Goal: Task Accomplishment & Management: Use online tool/utility

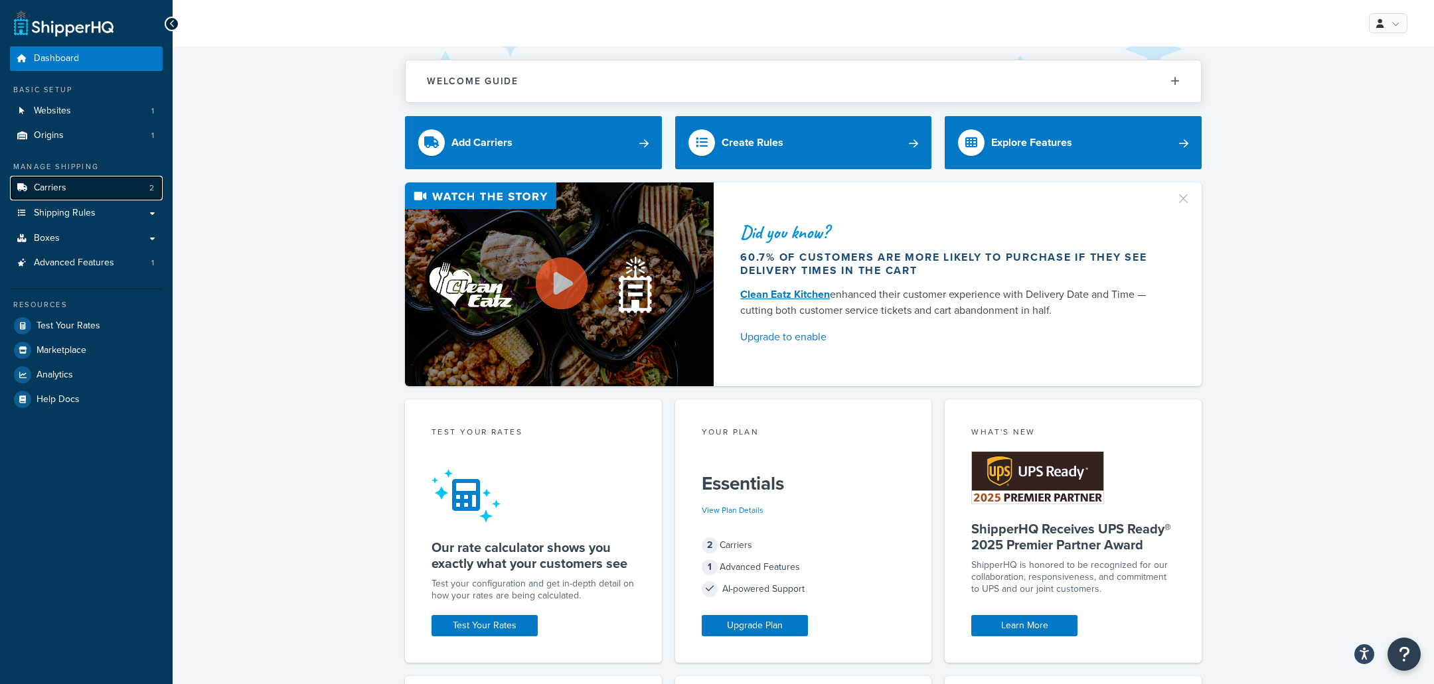
click at [124, 185] on link "Carriers 2" at bounding box center [86, 188] width 153 height 25
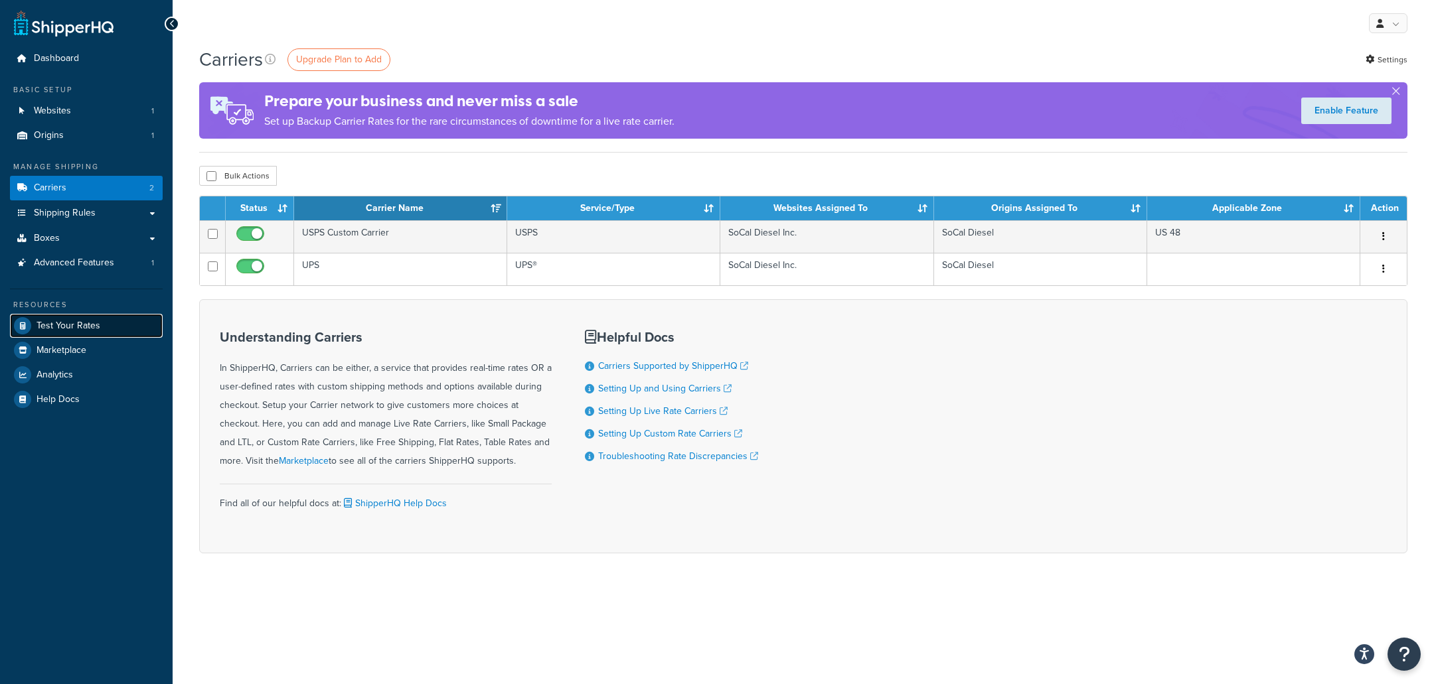
click at [127, 338] on link "Test Your Rates" at bounding box center [86, 326] width 153 height 24
click at [91, 241] on link "Boxes" at bounding box center [86, 238] width 153 height 25
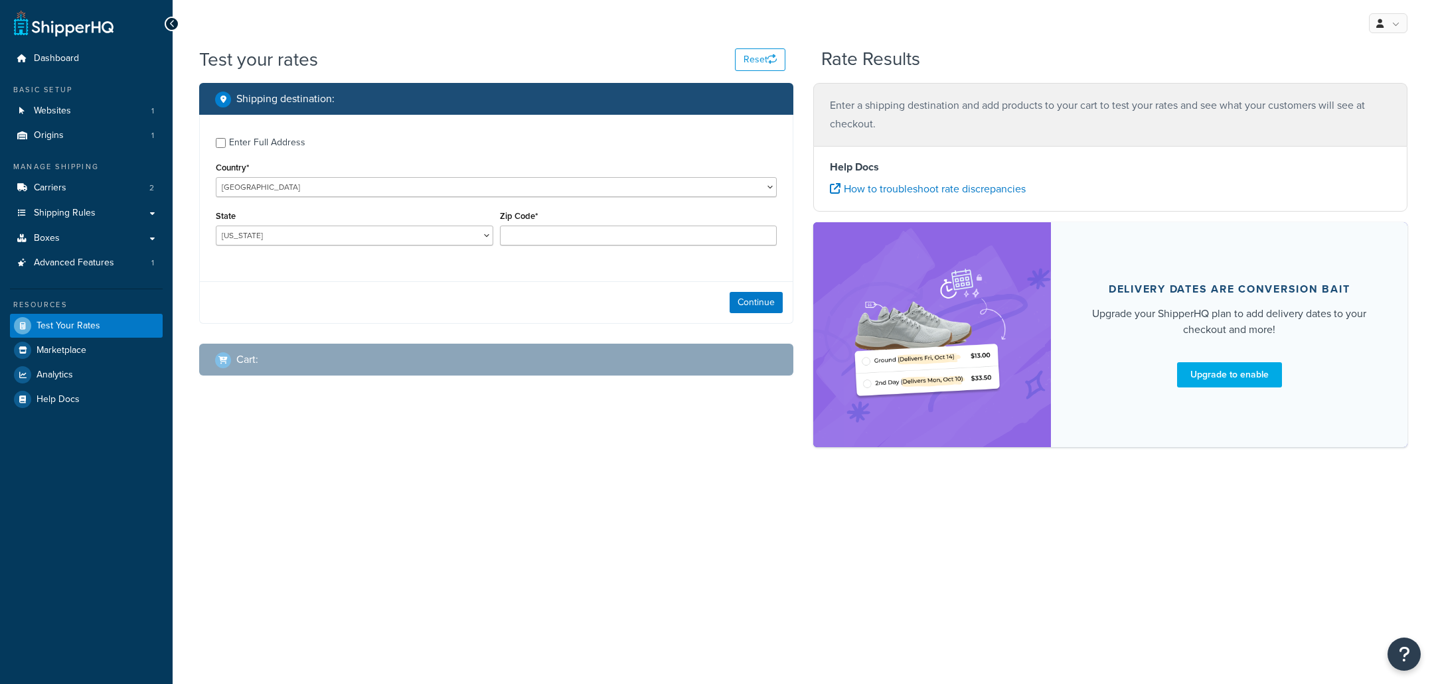
click at [285, 149] on div "Enter Full Address" at bounding box center [267, 142] width 76 height 19
click at [226, 148] on input "Enter Full Address" at bounding box center [221, 143] width 10 height 10
checkbox input "true"
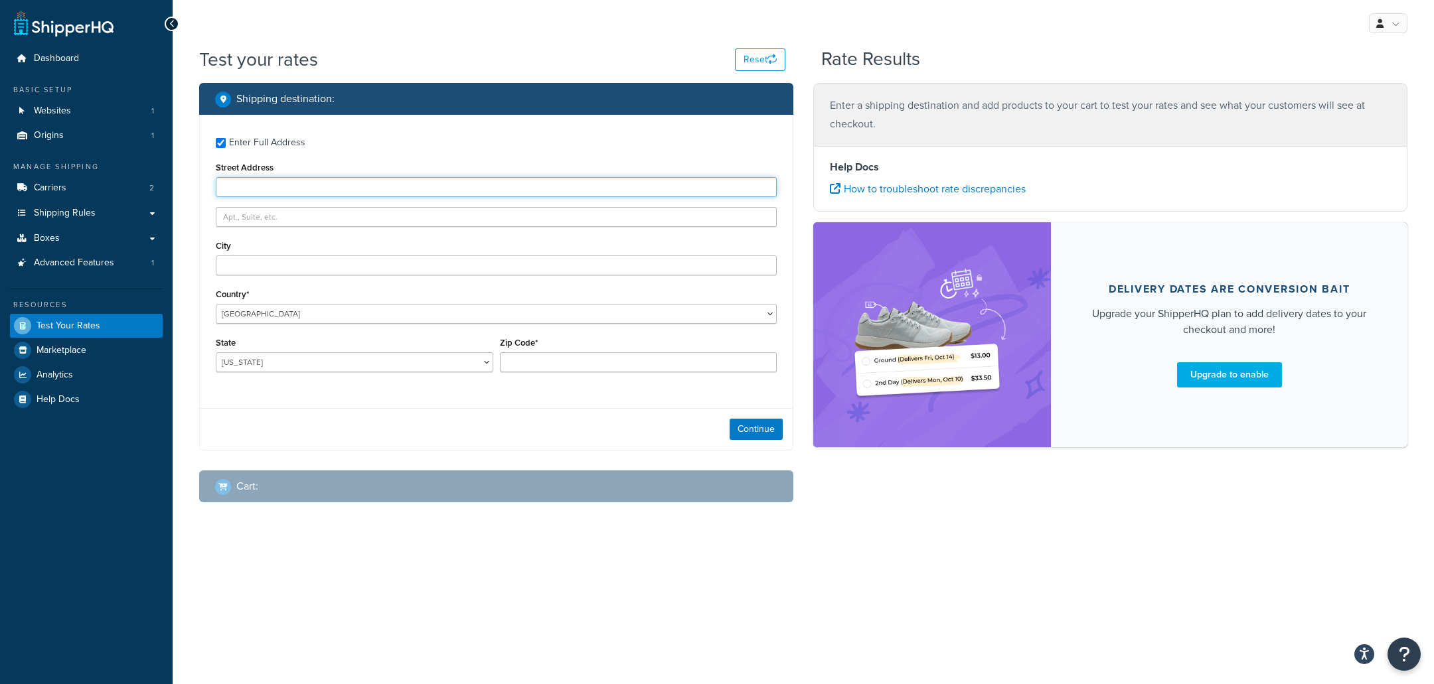
click at [310, 186] on input "Street Address" at bounding box center [496, 187] width 561 height 20
paste input "26980 740th ave"
type input "26980 740th ave"
click at [407, 259] on input "City" at bounding box center [496, 266] width 561 height 20
paste input "Grand meadow,"
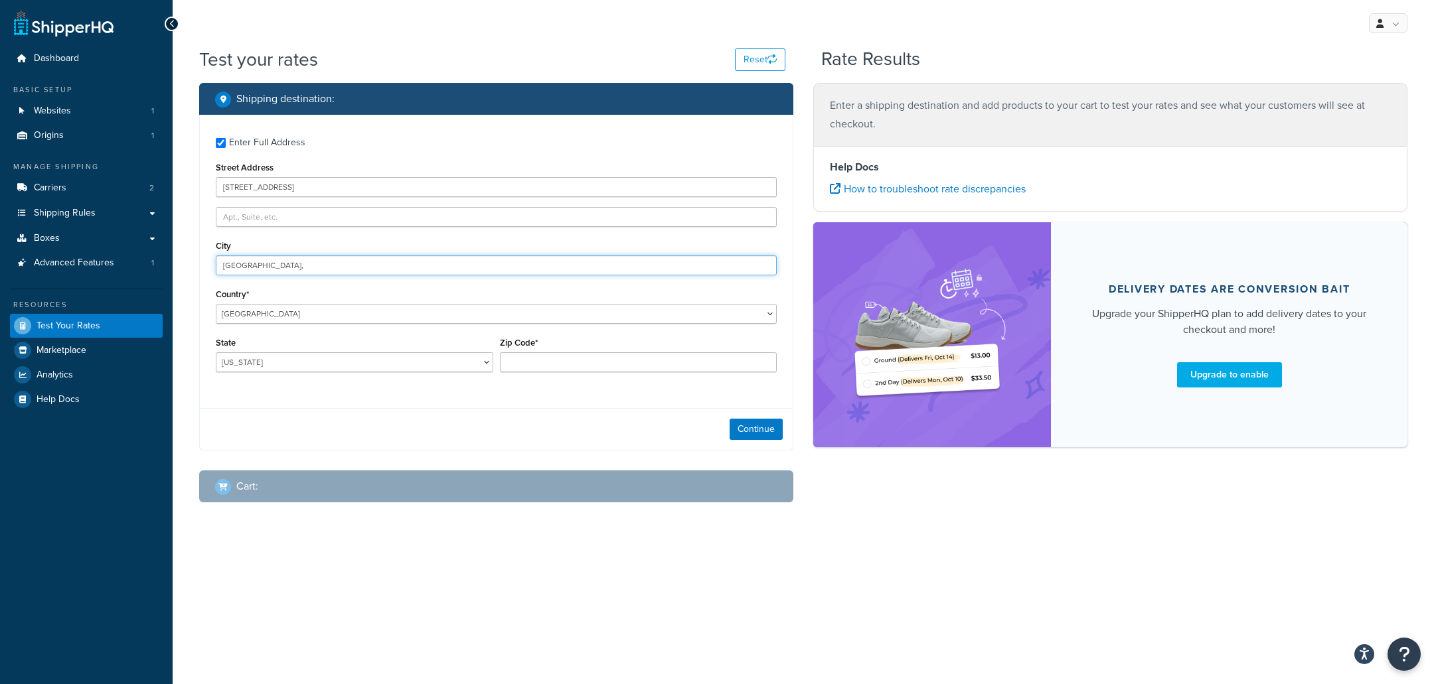
type input "Grand meadow,"
click at [216, 352] on select "Alabama Alaska American Samoa Arizona Arkansas Armed Forces Americas Armed Forc…" at bounding box center [354, 362] width 277 height 20
select select "MN"
click option "Minnesota" at bounding box center [0, 0] width 0 height 0
click at [540, 372] on input "Zip Code*" at bounding box center [638, 362] width 277 height 20
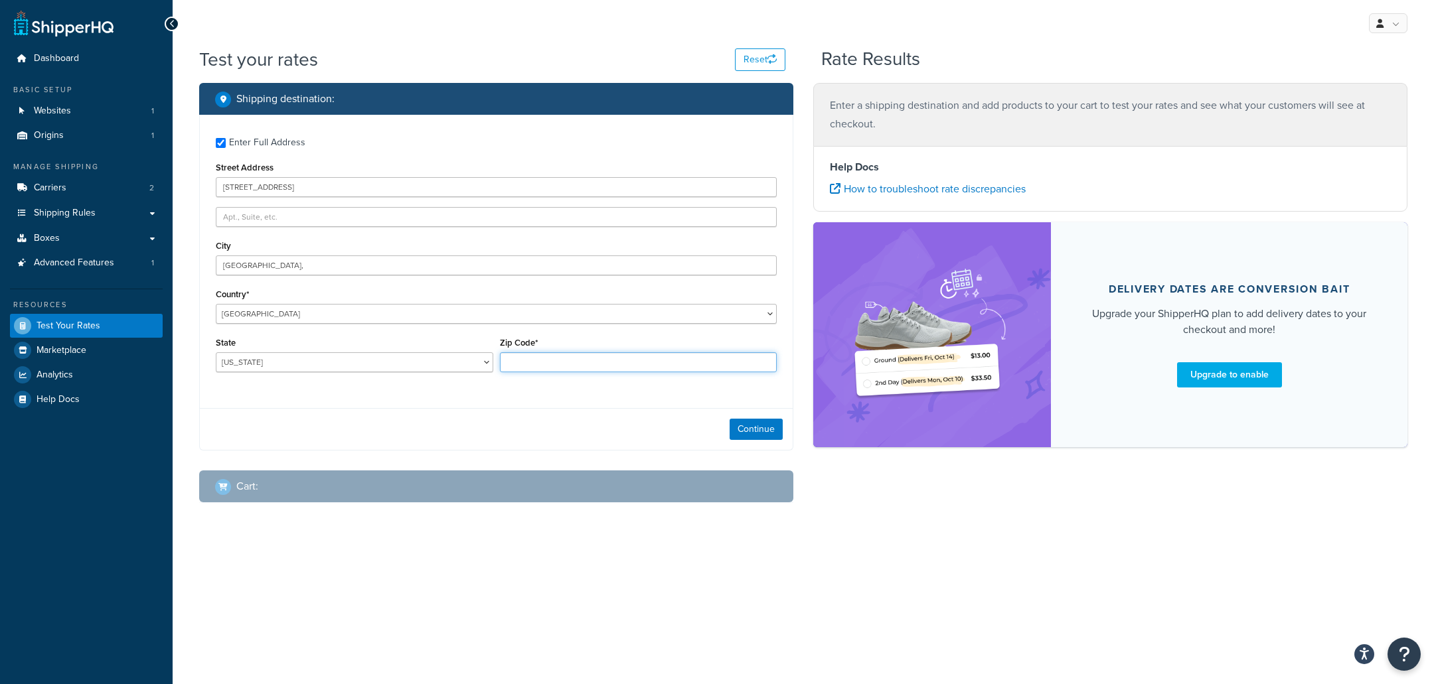
paste input "55936"
type input "55936"
click at [740, 435] on button "Continue" at bounding box center [755, 429] width 53 height 21
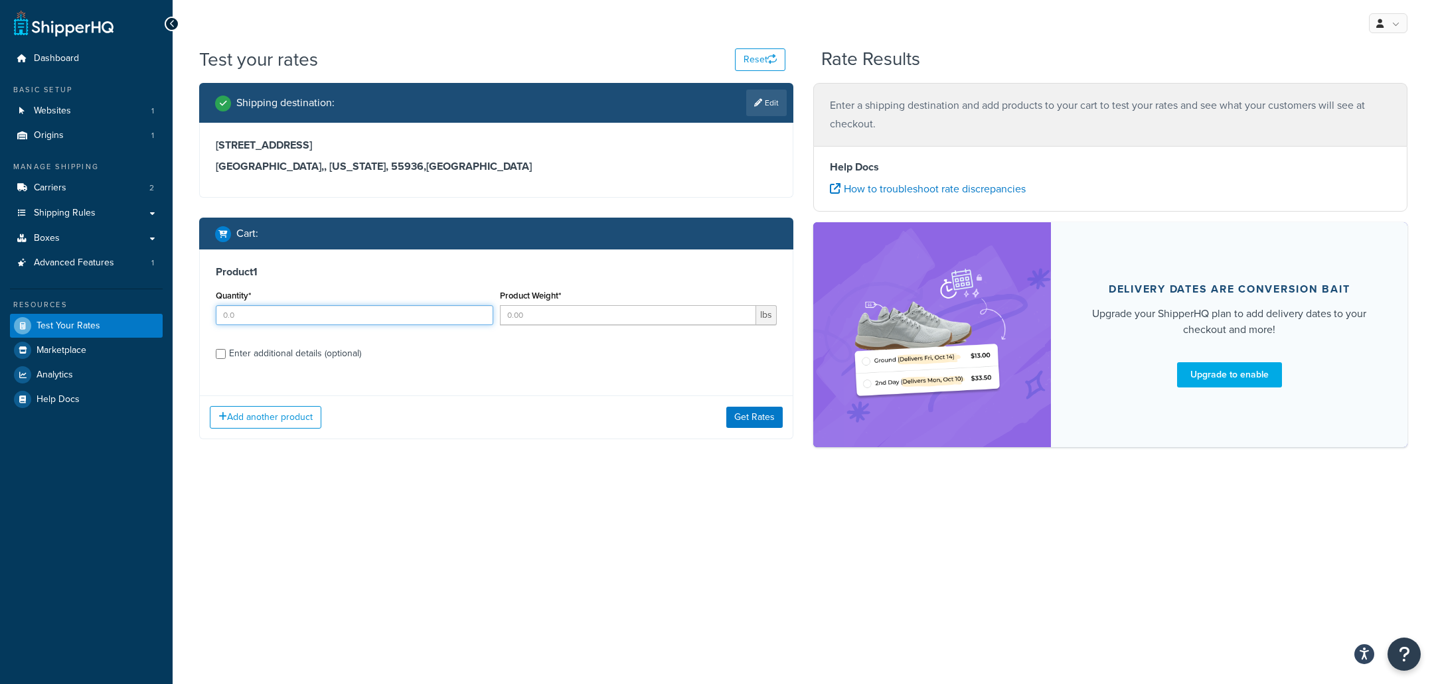
click at [355, 313] on input "Quantity*" at bounding box center [354, 315] width 277 height 20
type input "1"
click at [585, 321] on input "Product Weight*" at bounding box center [628, 315] width 257 height 20
type input "6"
click at [371, 350] on label "Enter additional details (optional)" at bounding box center [503, 352] width 548 height 21
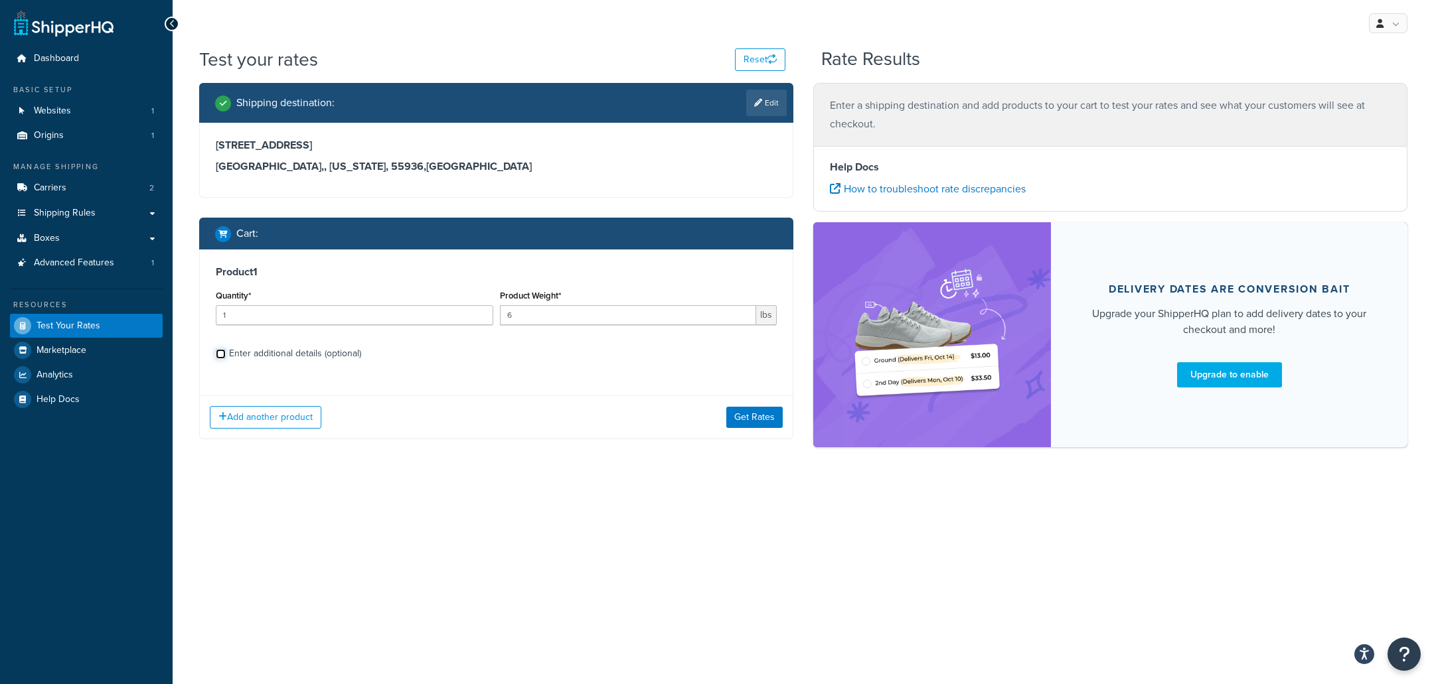
click at [226, 350] on input "Enter additional details (optional)" at bounding box center [221, 354] width 10 height 10
checkbox input "true"
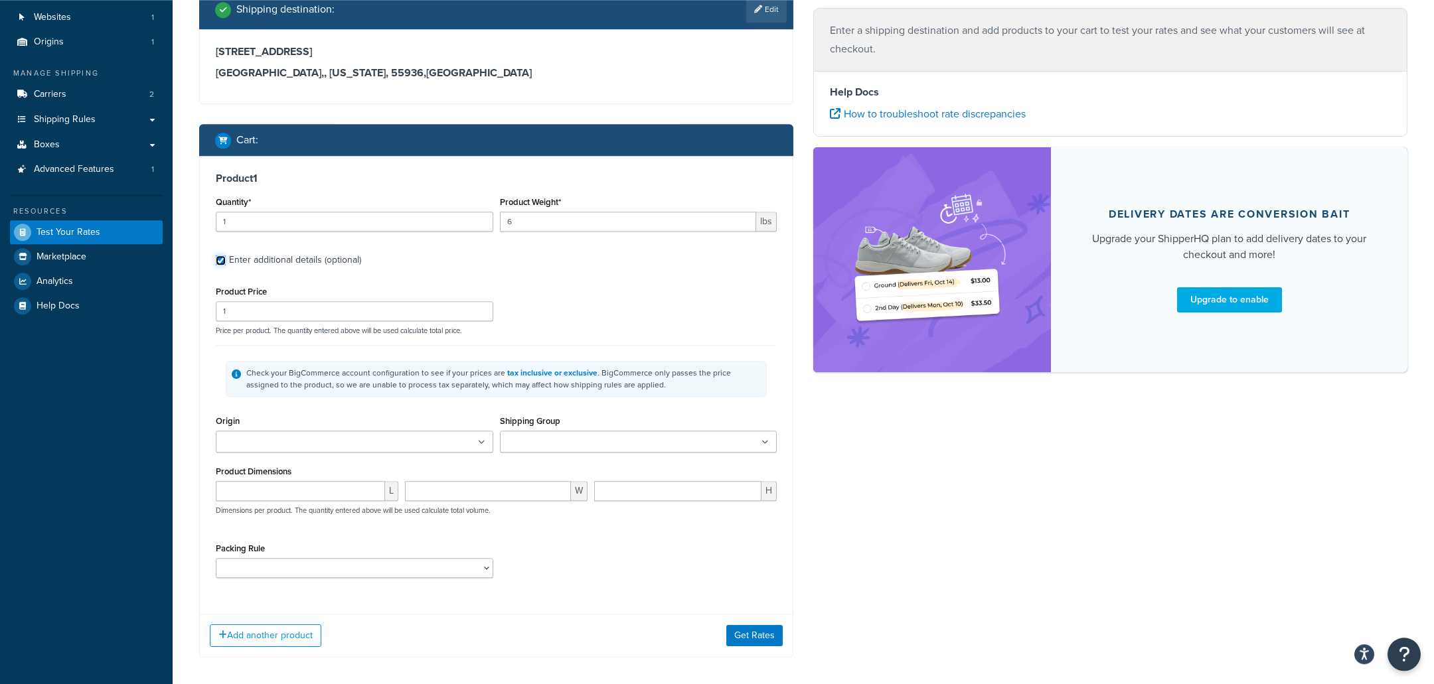
scroll to position [137, 0]
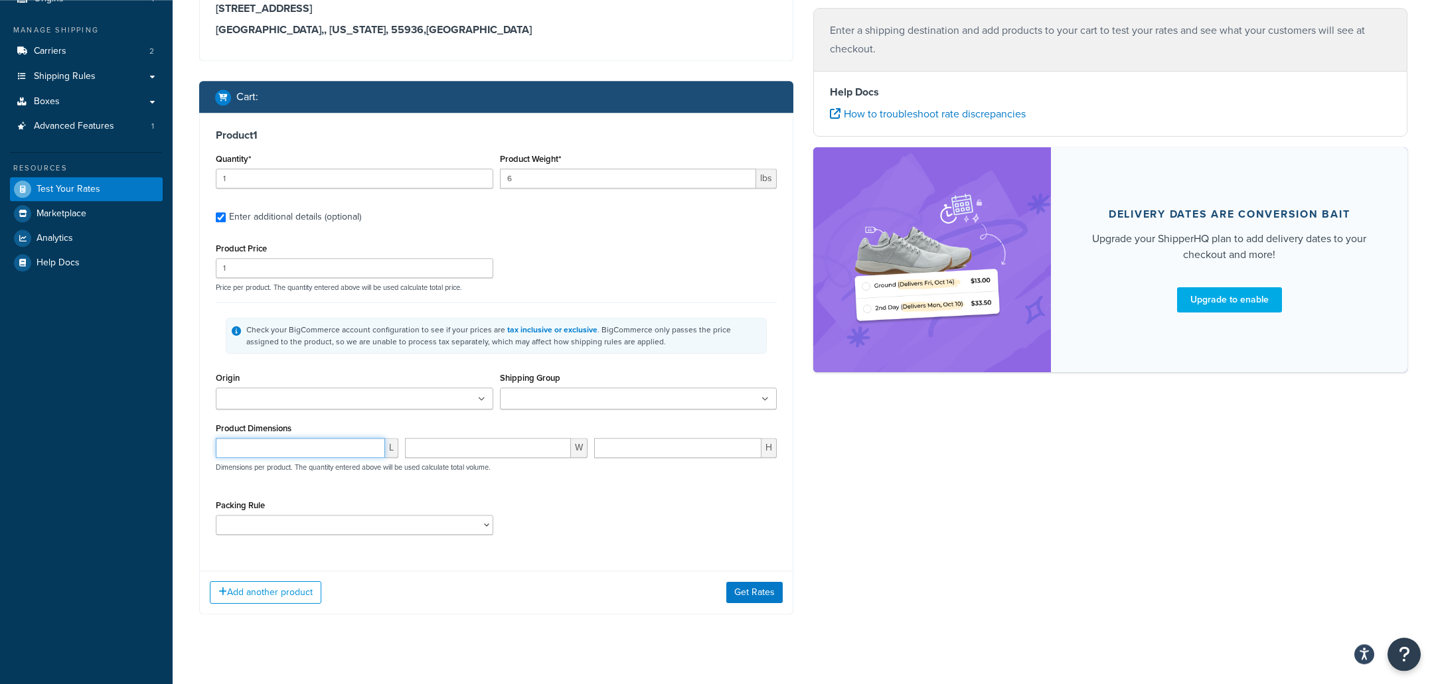
click at [298, 451] on input "number" at bounding box center [300, 448] width 169 height 20
type input "26"
type input "6"
click at [244, 587] on button "Add another product" at bounding box center [266, 592] width 112 height 23
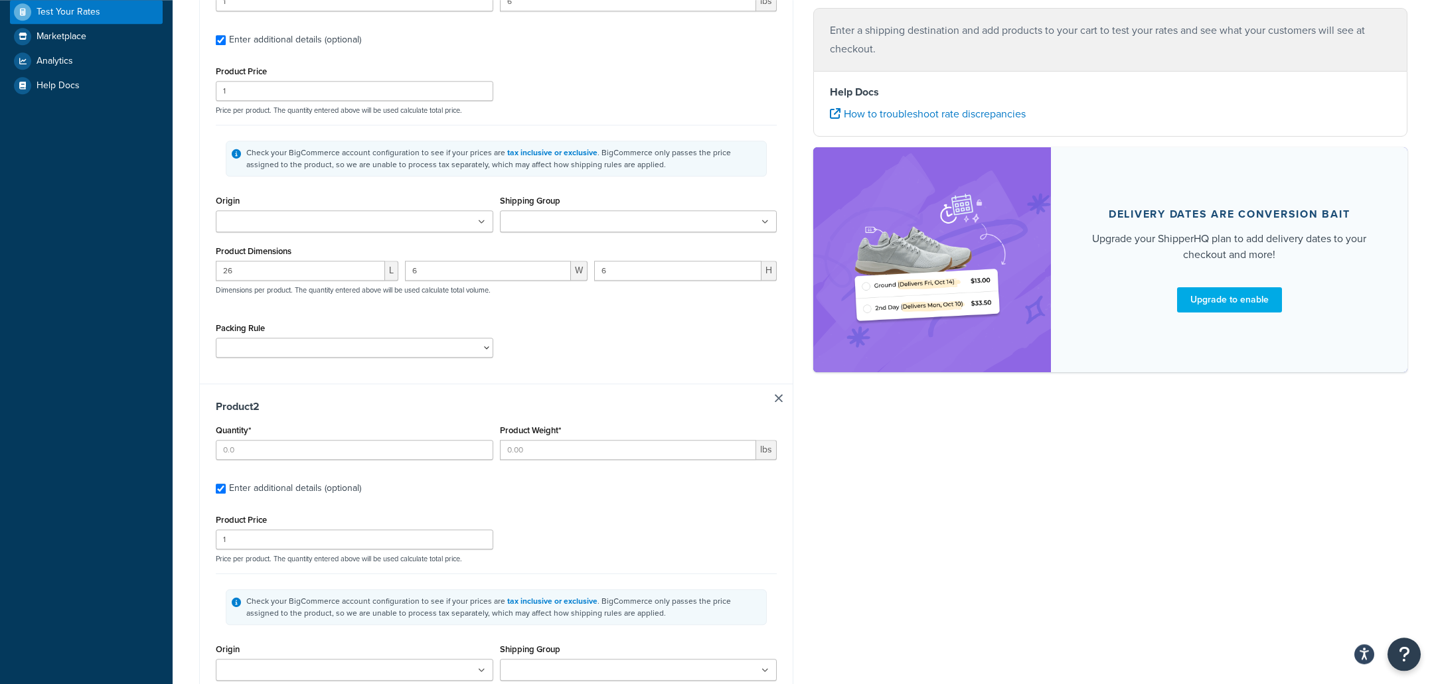
scroll to position [329, 0]
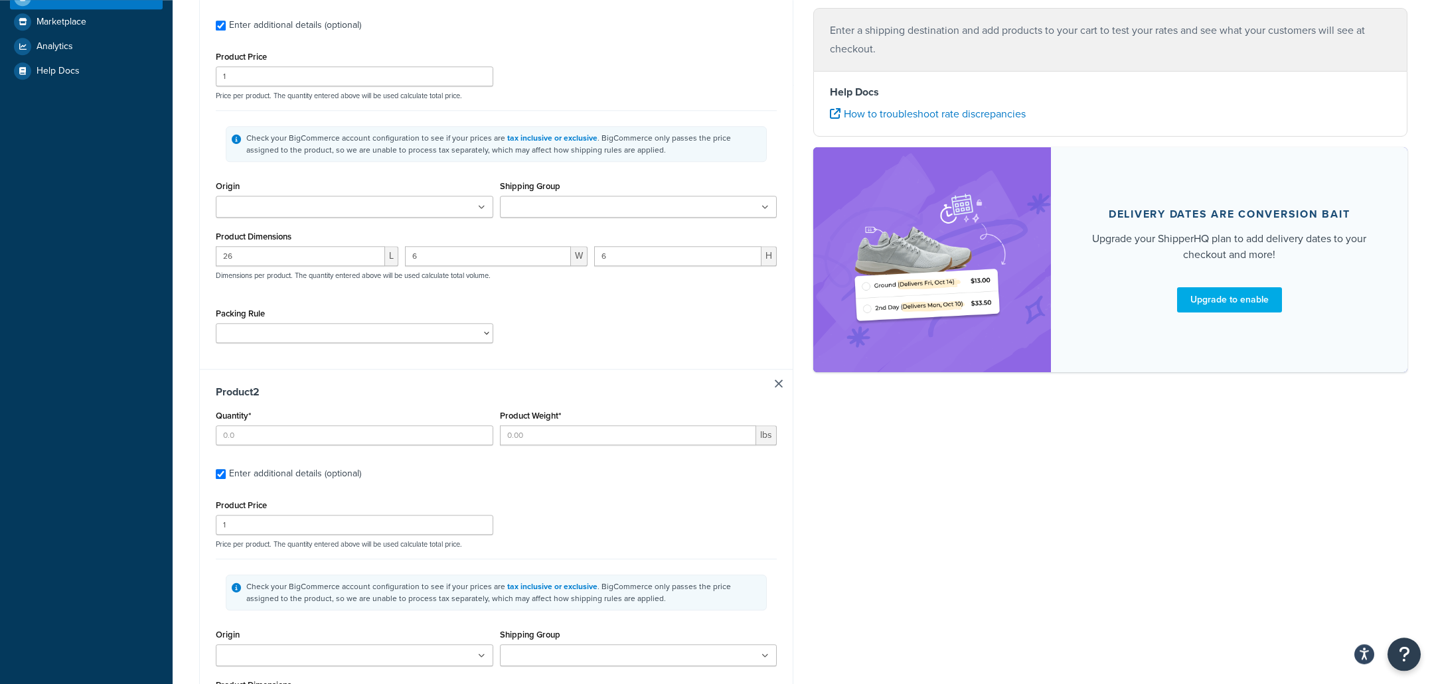
click at [402, 447] on div "Quantity*" at bounding box center [354, 431] width 284 height 48
click at [402, 441] on input "Quantity*" at bounding box center [354, 435] width 277 height 20
type input "1"
type input "20"
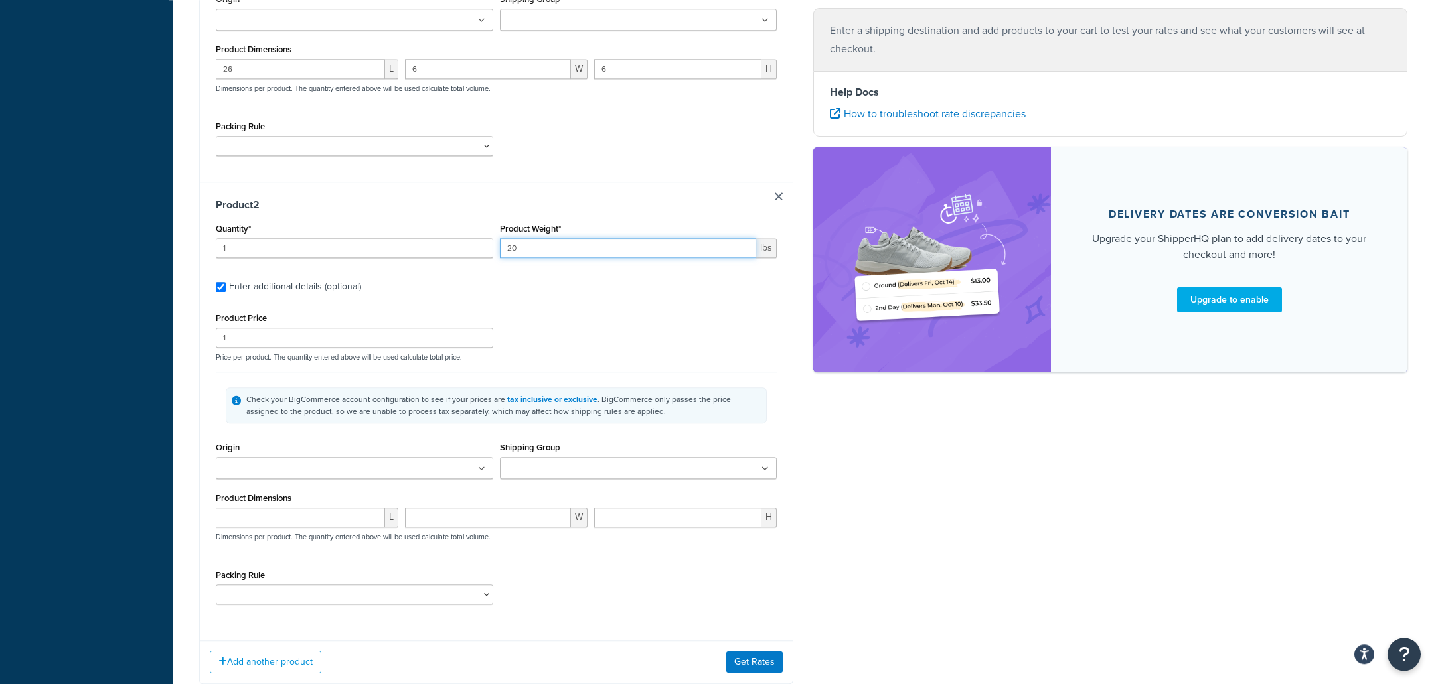
scroll to position [585, 0]
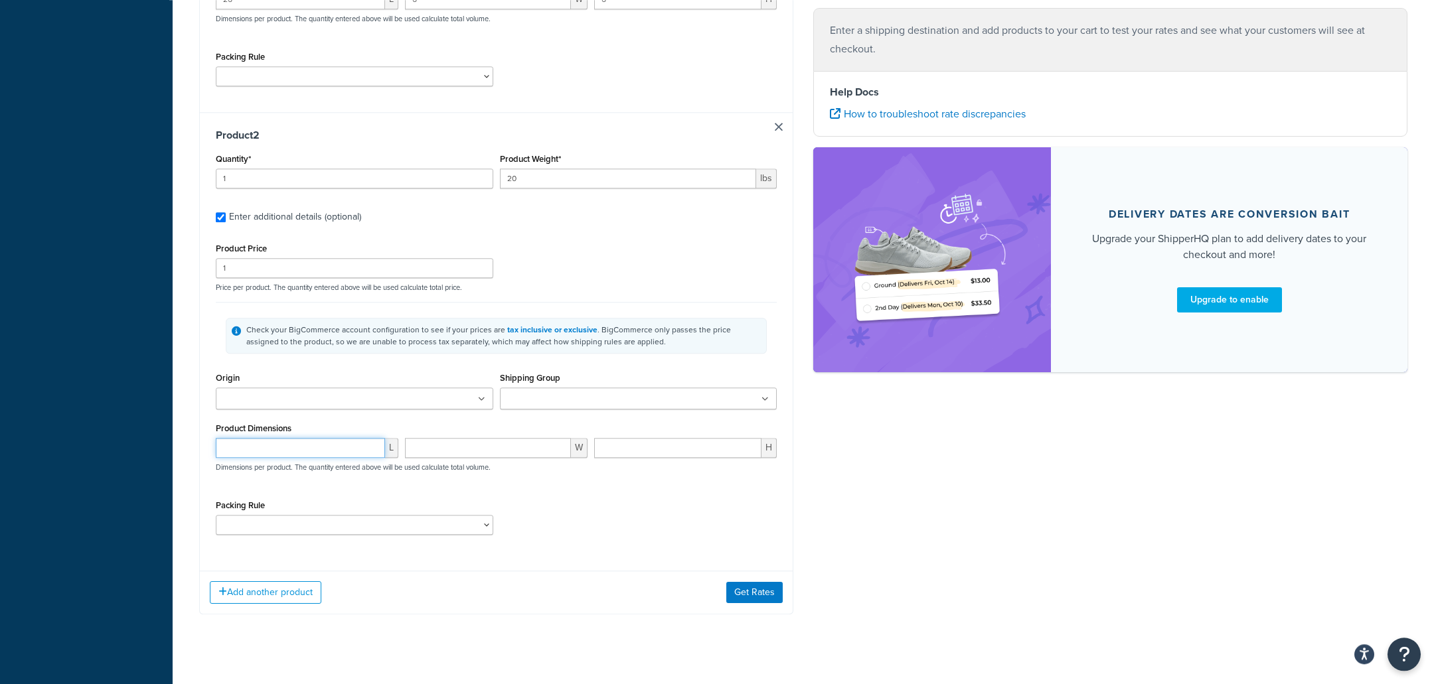
click at [320, 444] on input "number" at bounding box center [300, 448] width 169 height 20
type input "24"
type input "10"
type input "6"
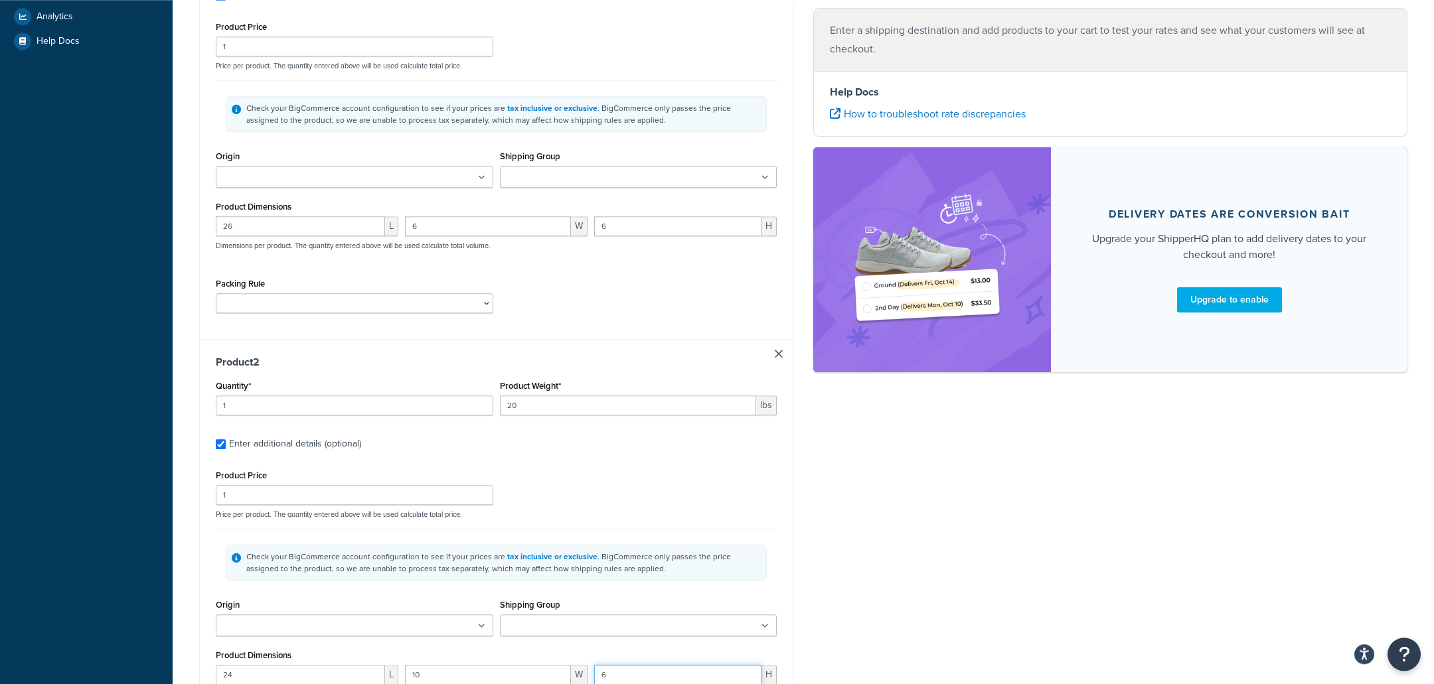
scroll to position [316, 0]
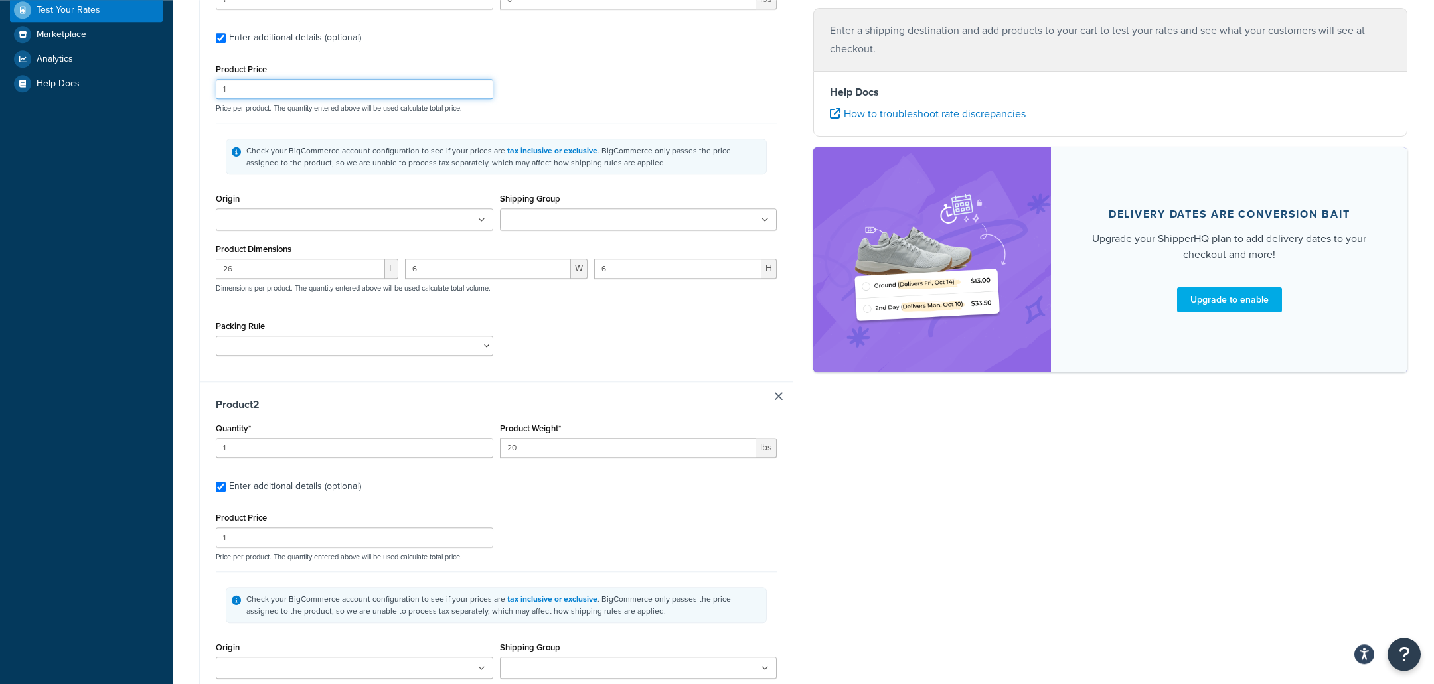
click at [293, 88] on input "1" at bounding box center [354, 89] width 277 height 20
type input "126"
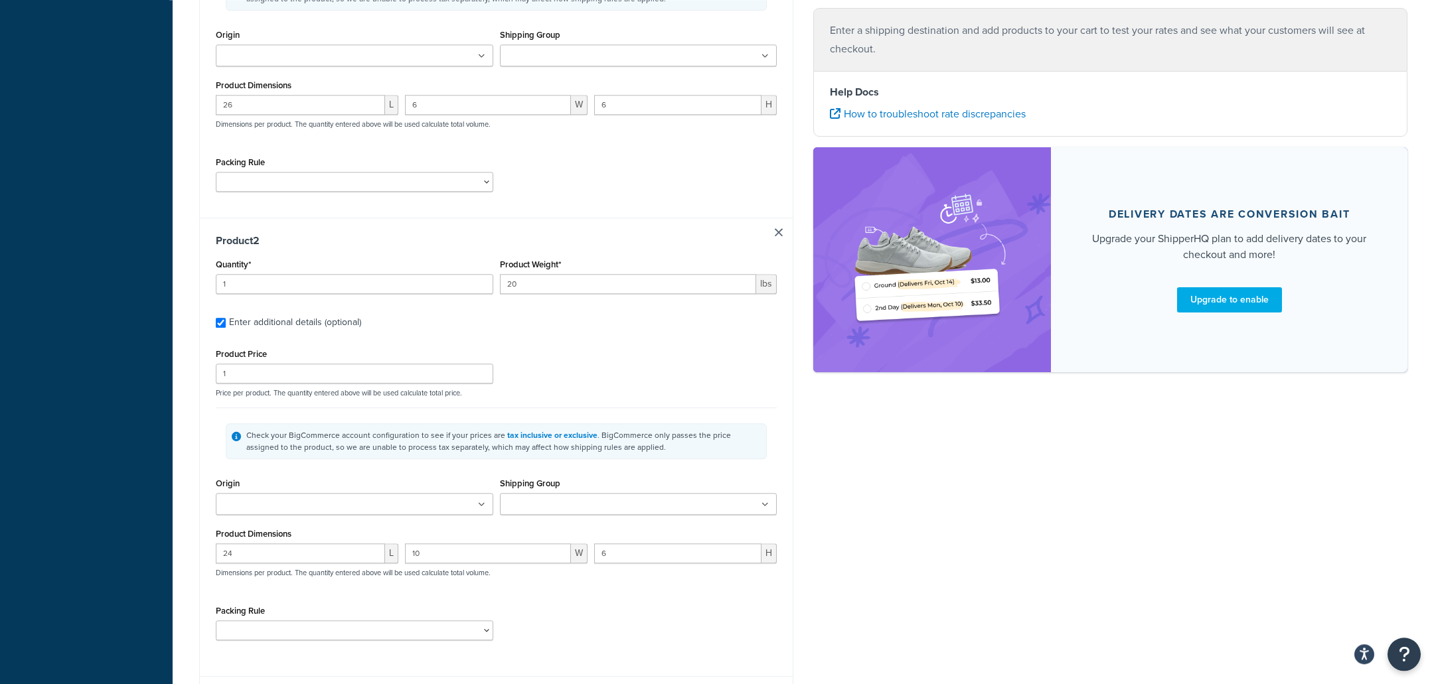
scroll to position [517, 0]
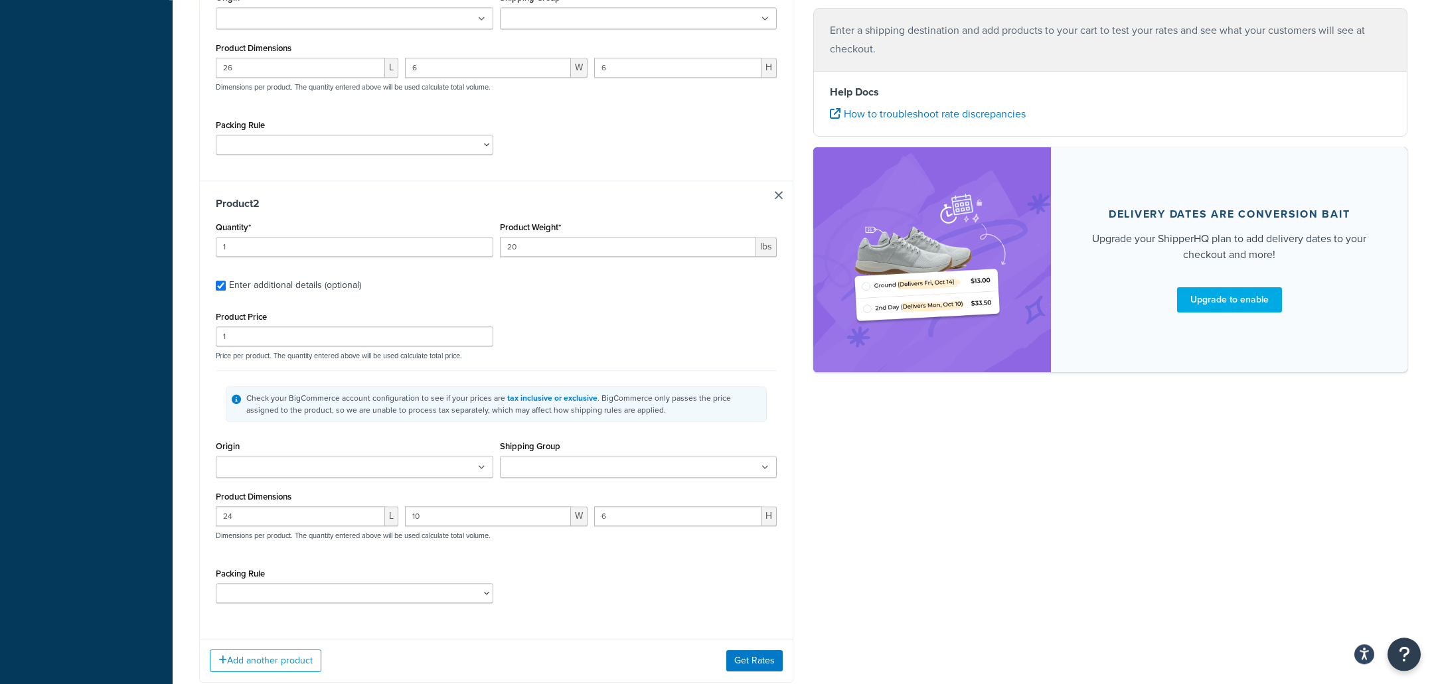
click at [328, 349] on div "Product Price 1 Price per product. The quantity entered above will be used calc…" at bounding box center [496, 334] width 568 height 52
click at [328, 344] on input "1" at bounding box center [354, 337] width 277 height 20
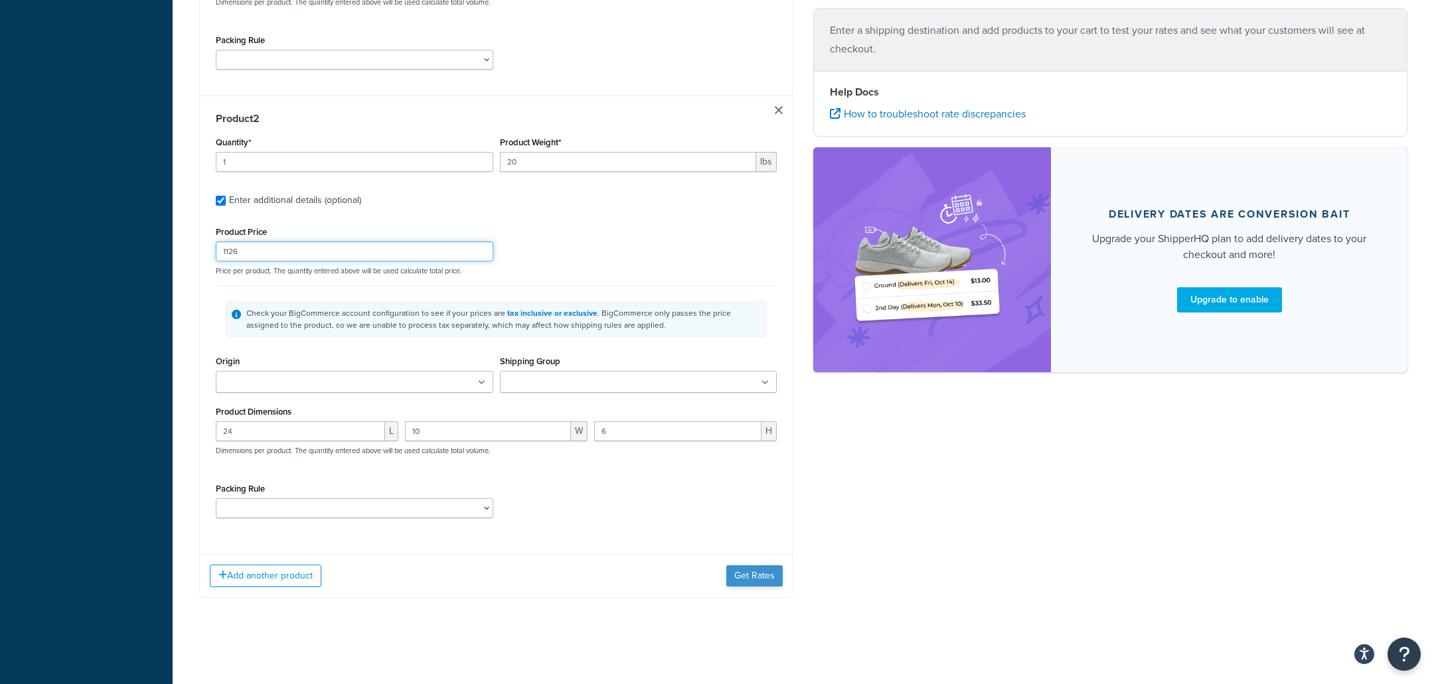
type input "1126"
click at [735, 573] on button "Get Rates" at bounding box center [754, 576] width 56 height 21
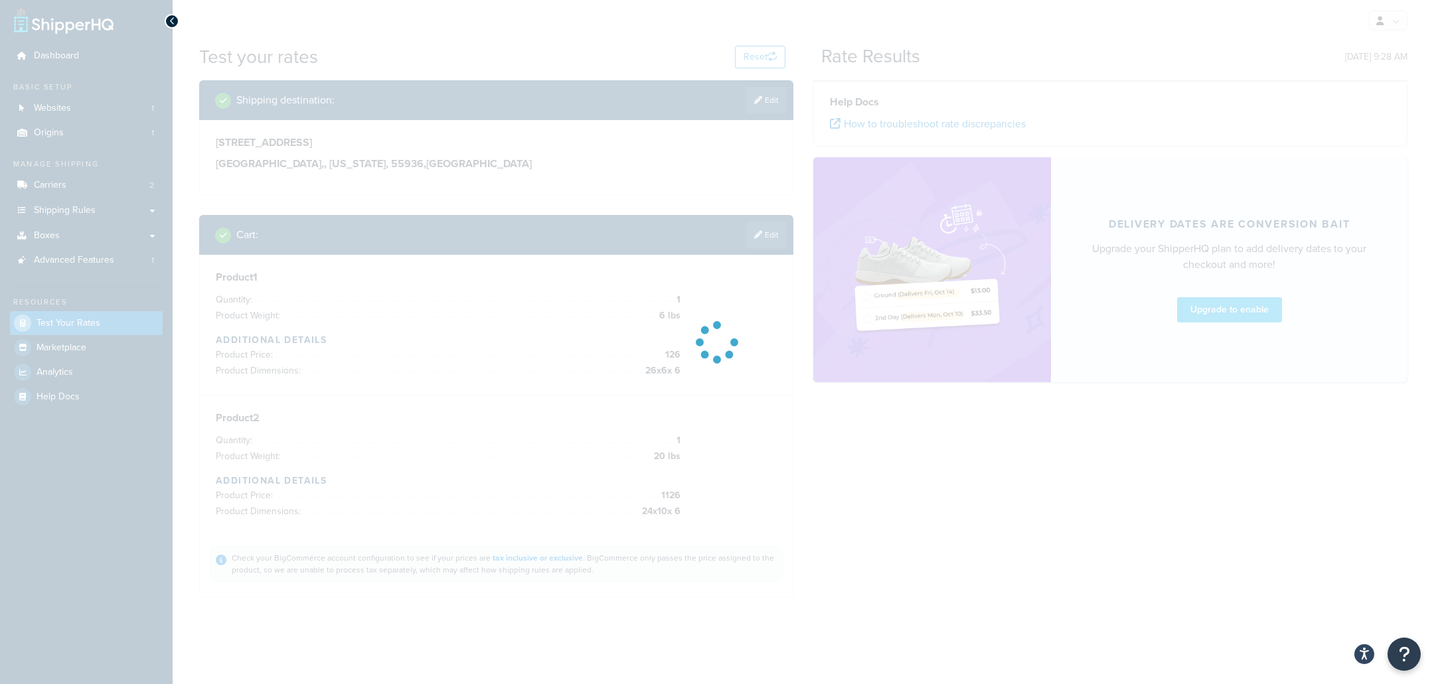
scroll to position [2, 0]
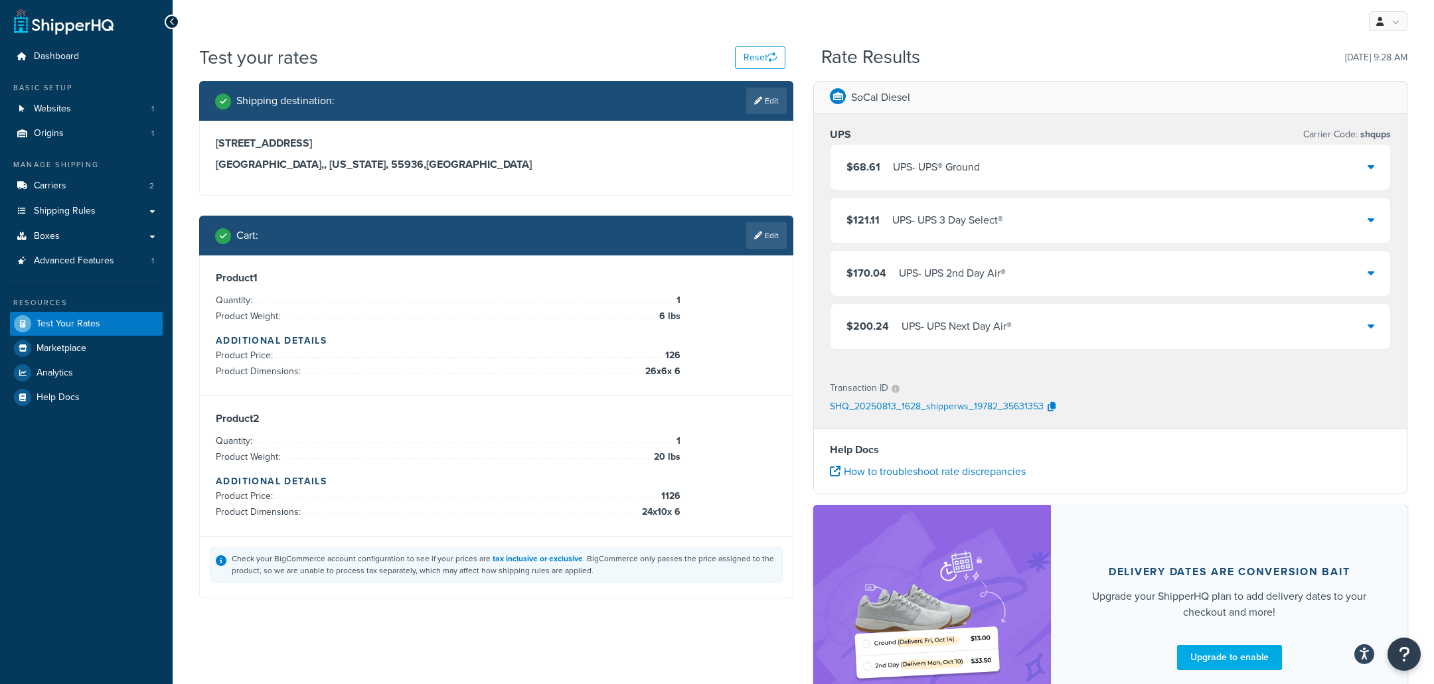
click at [1006, 163] on div "$68.61 UPS - UPS® Ground" at bounding box center [1110, 167] width 560 height 45
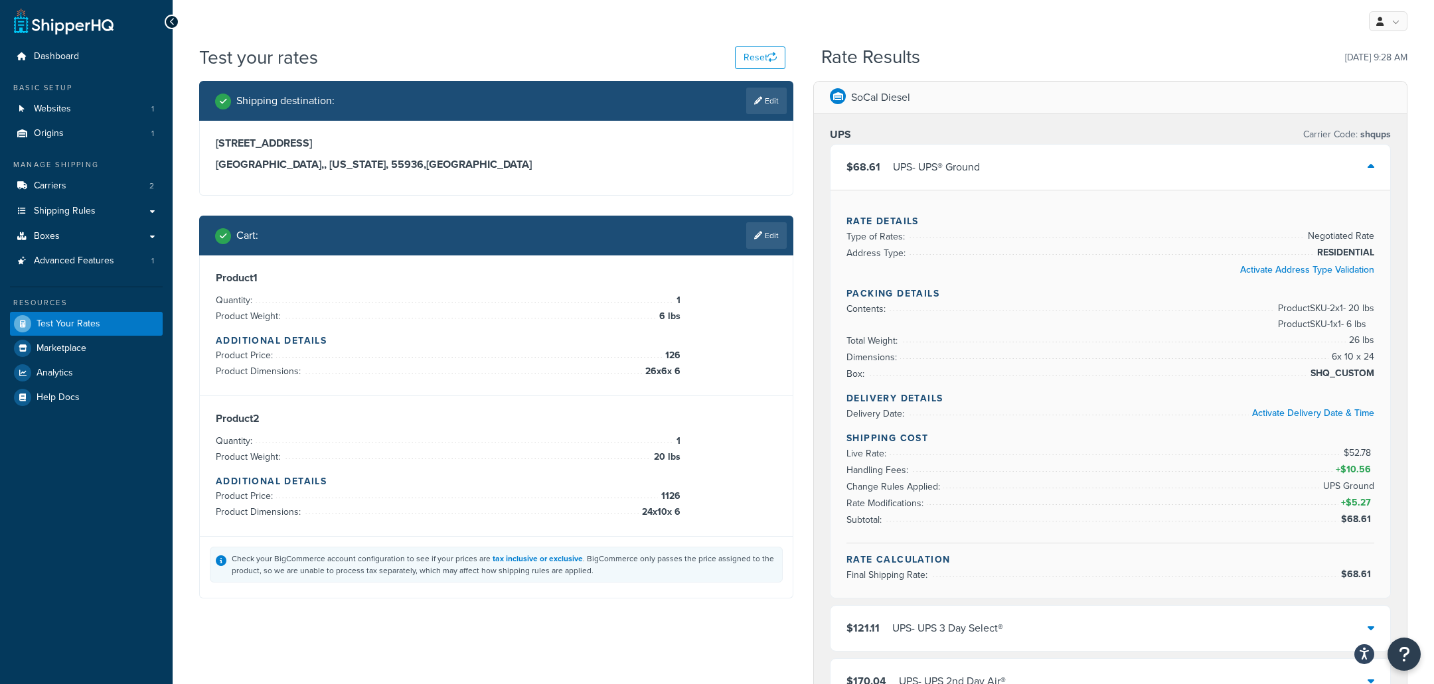
click at [777, 257] on div "Product 1 Quantity: 1 Product Weight: 6 lbs Additional Details Product Price: 1…" at bounding box center [496, 326] width 593 height 141
click at [777, 244] on link "Edit" at bounding box center [766, 235] width 40 height 27
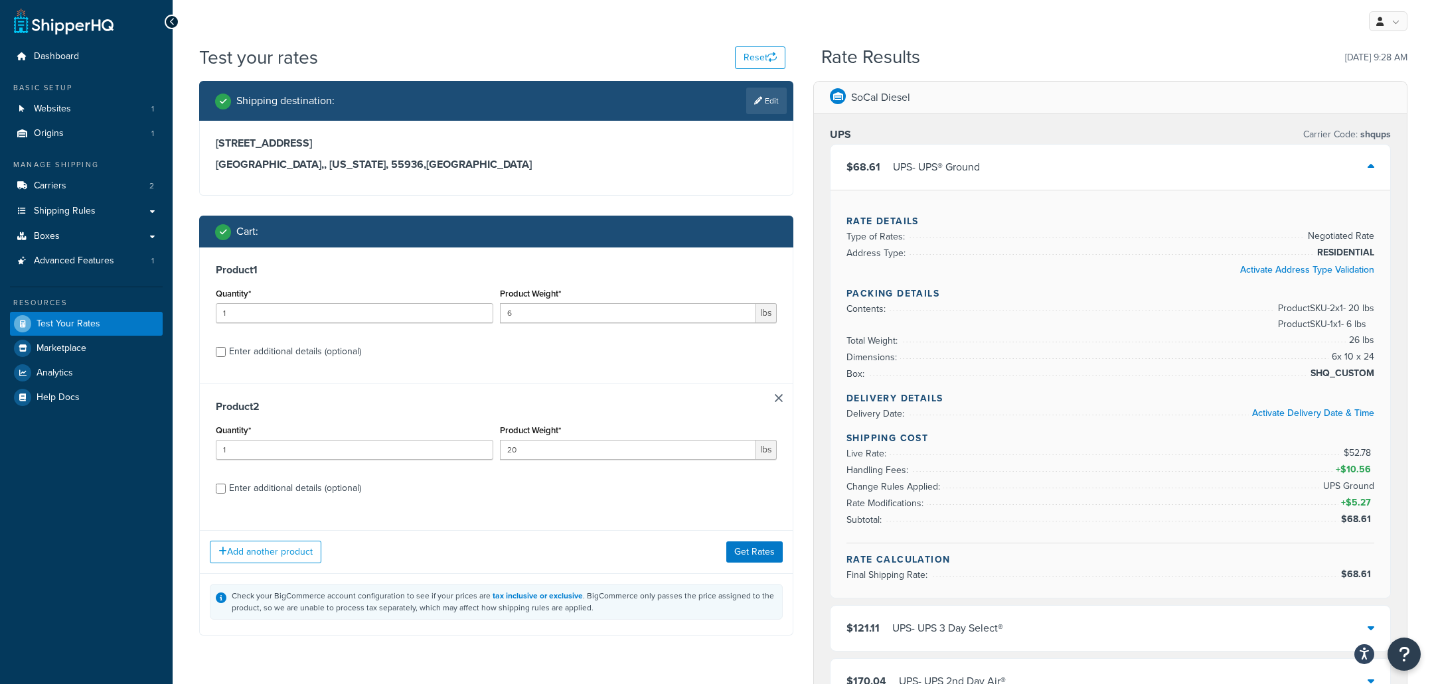
click at [342, 347] on div "Enter additional details (optional)" at bounding box center [295, 351] width 132 height 19
click at [226, 347] on input "Enter additional details (optional)" at bounding box center [221, 352] width 10 height 10
checkbox input "true"
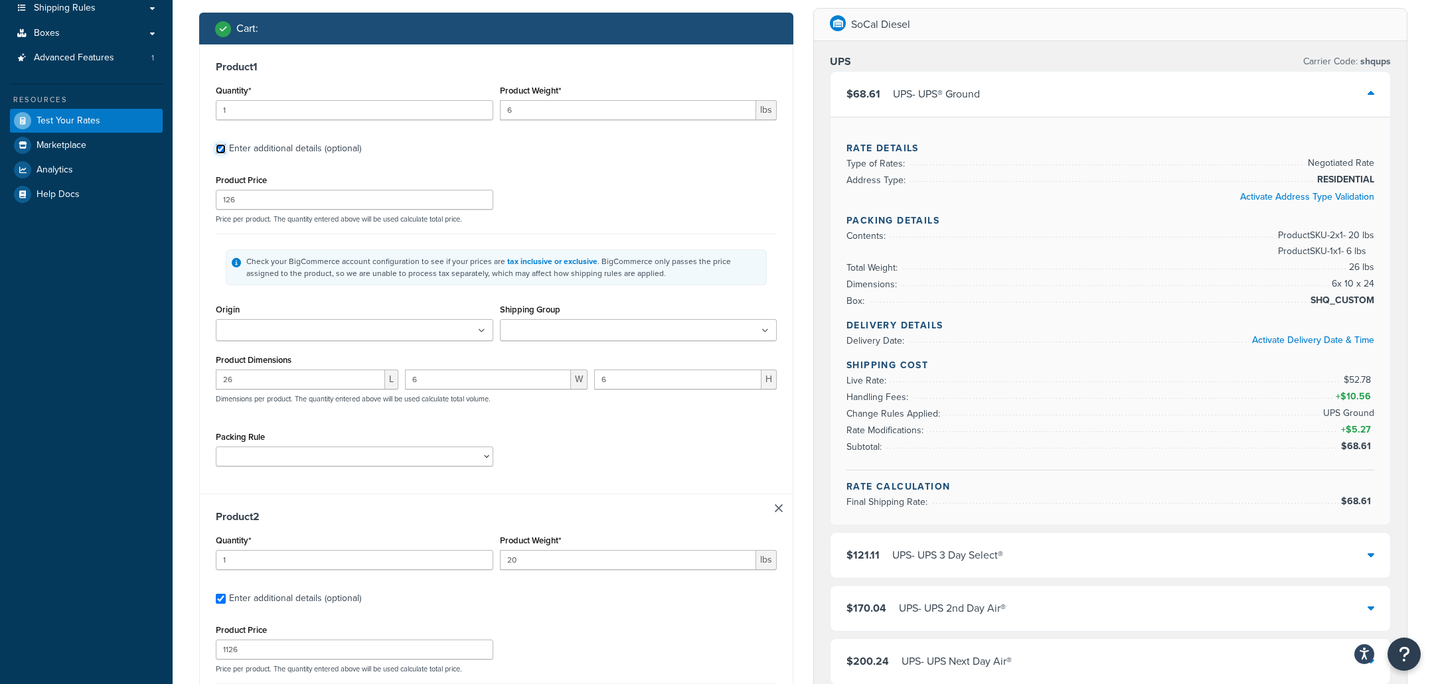
scroll to position [341, 0]
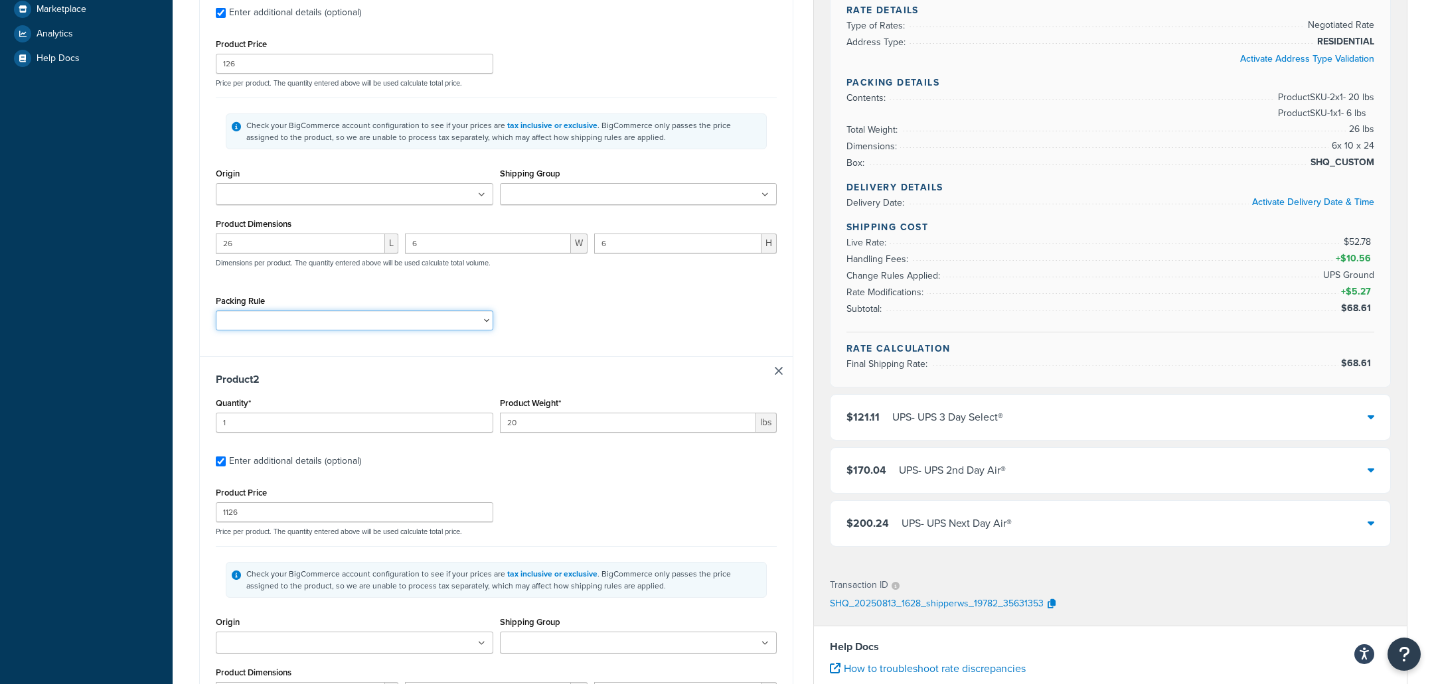
select select "2347"
click option "UPS" at bounding box center [0, 0] width 0 height 0
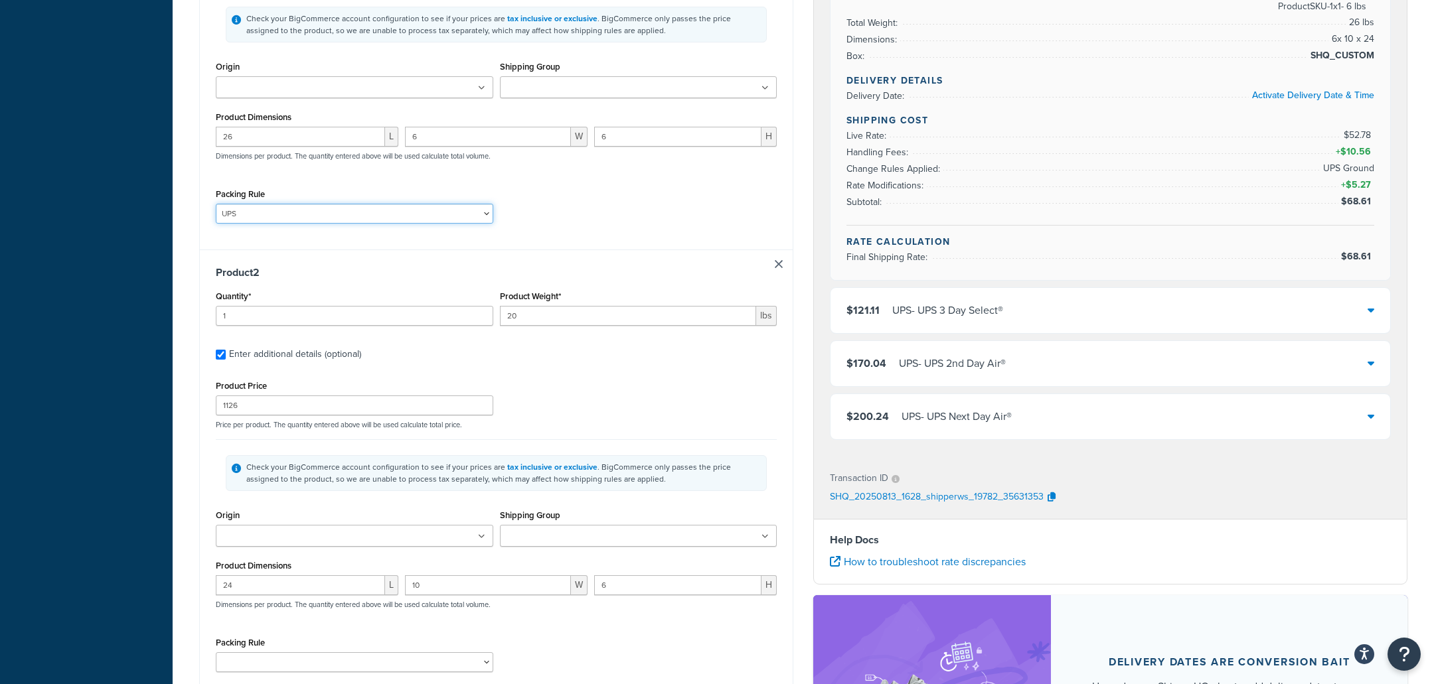
scroll to position [665, 0]
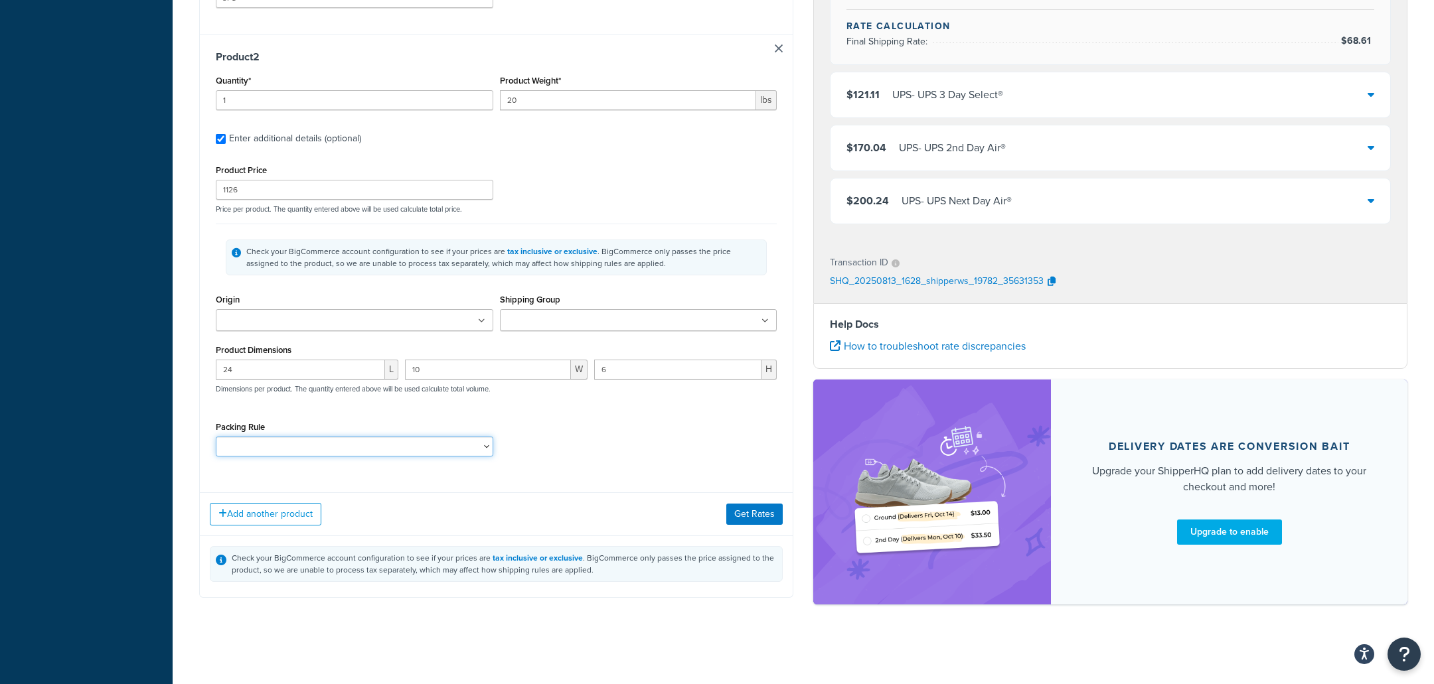
select select "2347"
click option "UPS" at bounding box center [0, 0] width 0 height 0
click at [784, 524] on div "Add another product Get Rates" at bounding box center [496, 513] width 593 height 43
click at [771, 524] on button "Get Rates" at bounding box center [754, 514] width 56 height 21
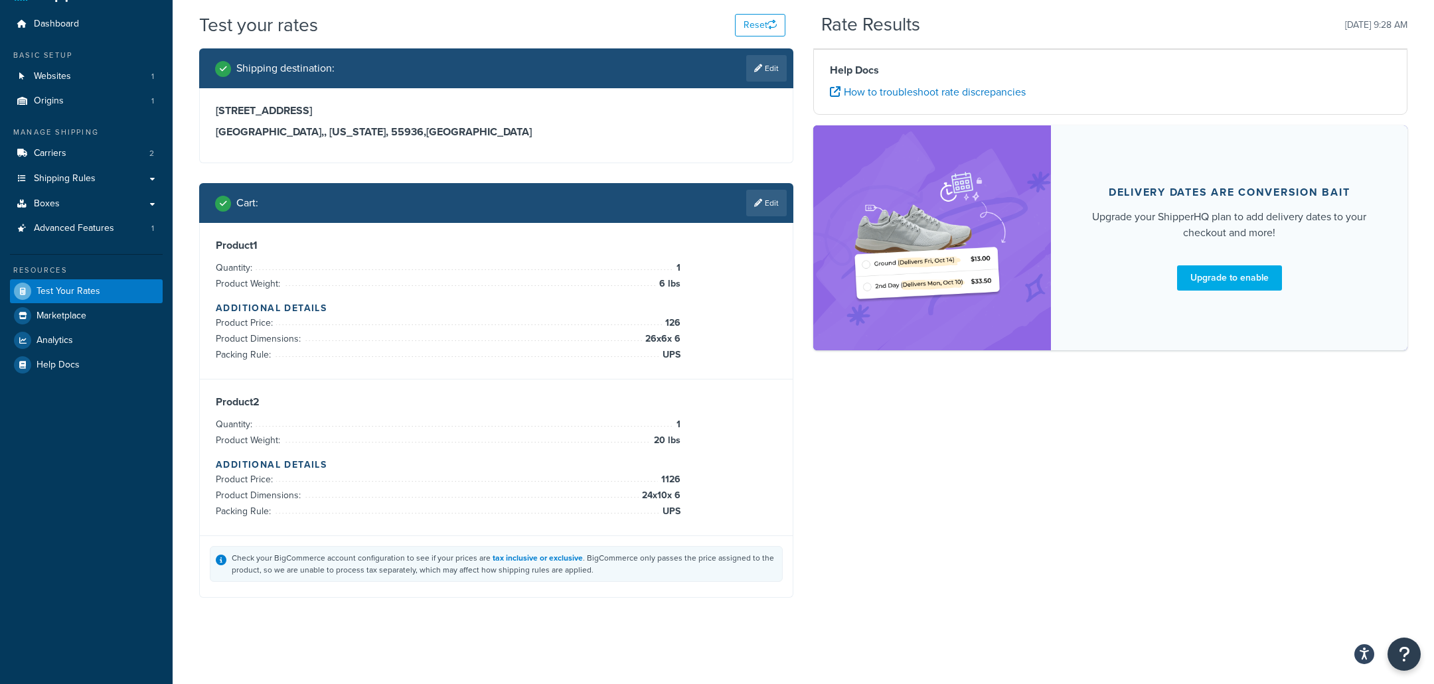
scroll to position [34, 0]
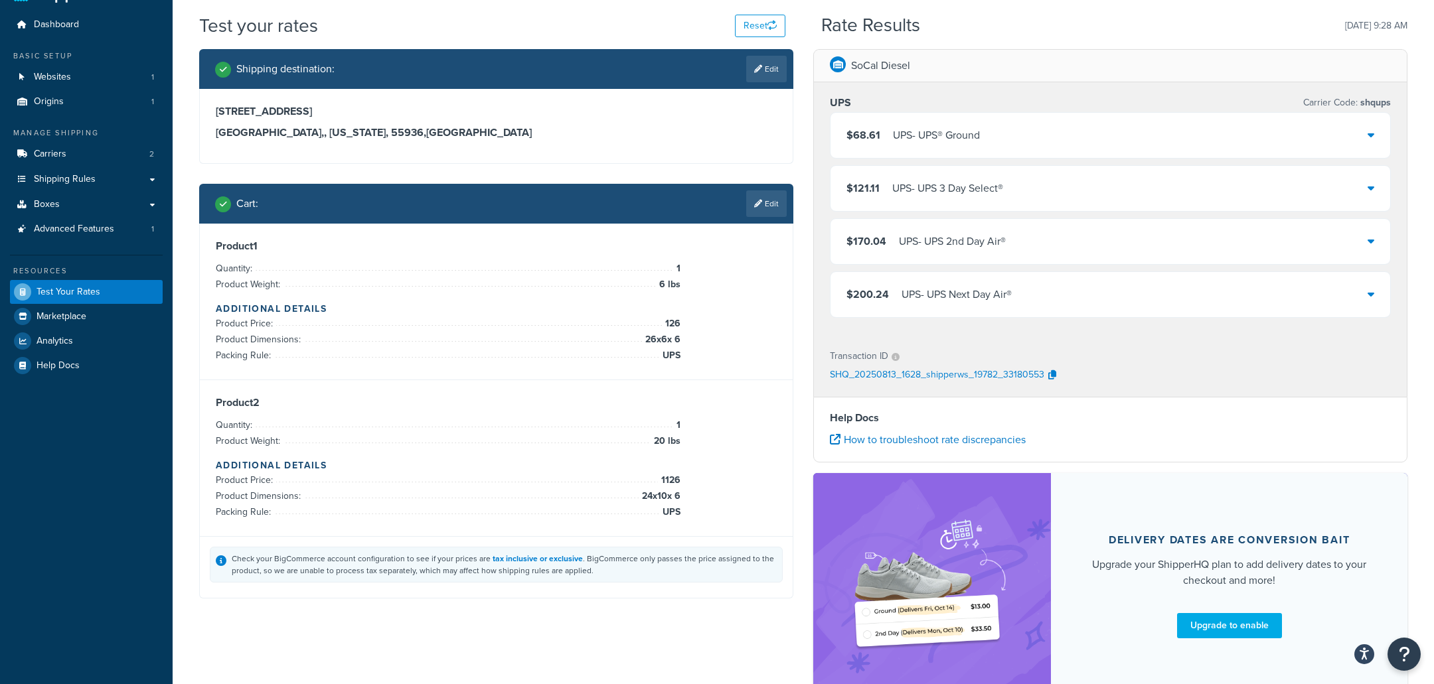
click at [889, 139] on div "$68.61 UPS - UPS® Ground" at bounding box center [912, 135] width 133 height 19
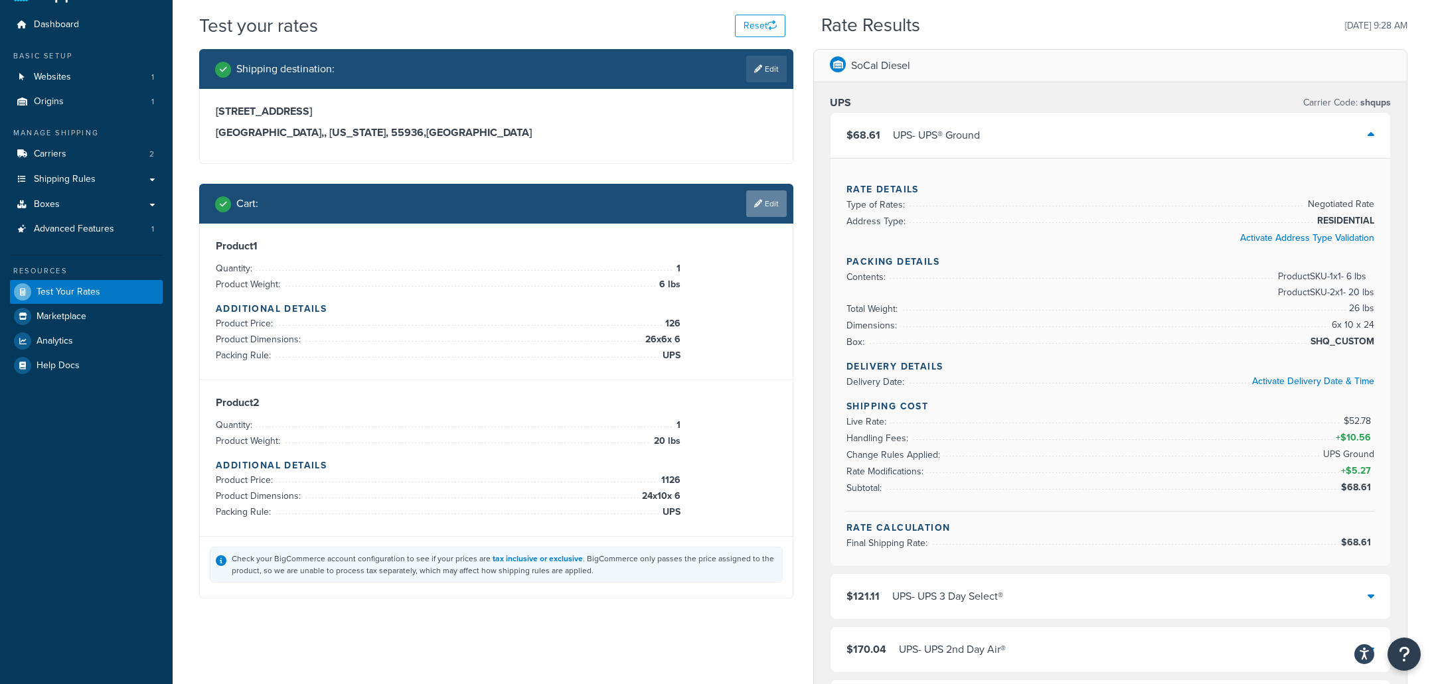
click at [764, 204] on link "Edit" at bounding box center [766, 203] width 40 height 27
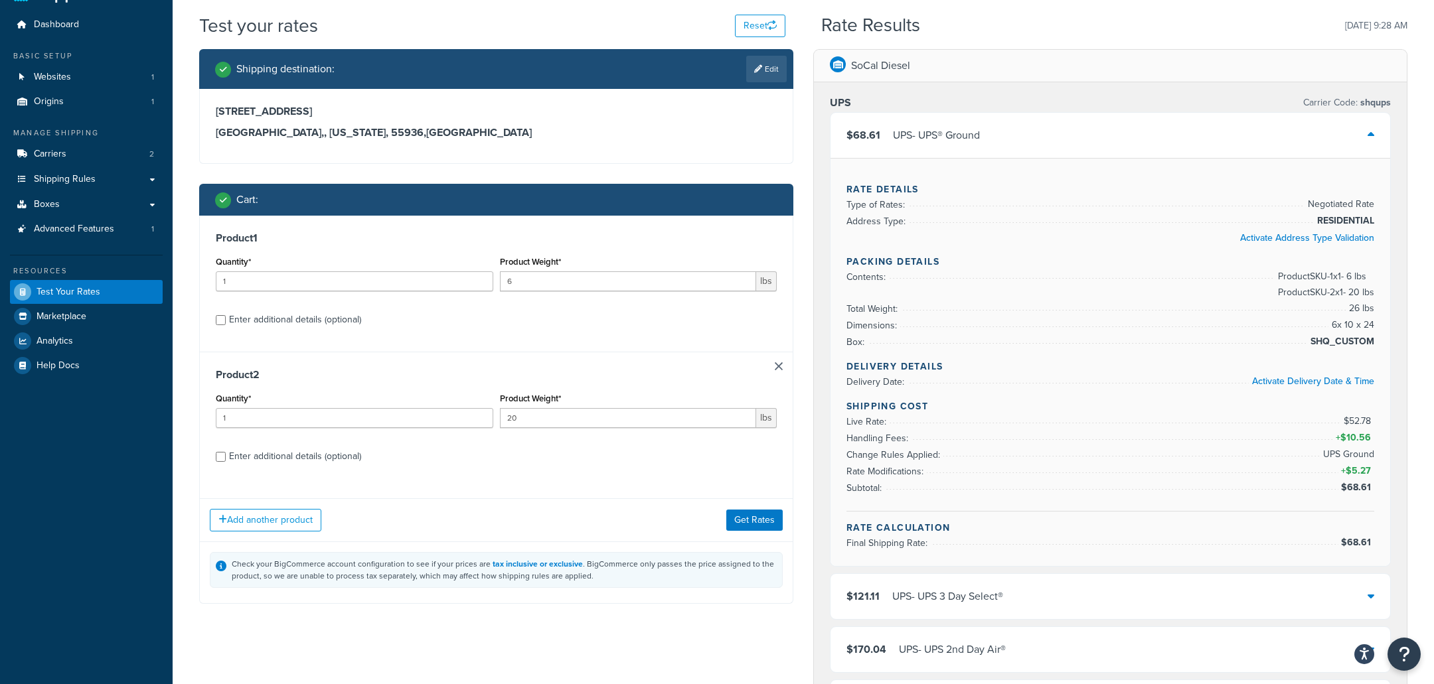
click at [302, 327] on div "Enter additional details (optional)" at bounding box center [295, 320] width 132 height 19
click at [226, 325] on input "Enter additional details (optional)" at bounding box center [221, 320] width 10 height 10
checkbox input "true"
select select "2347"
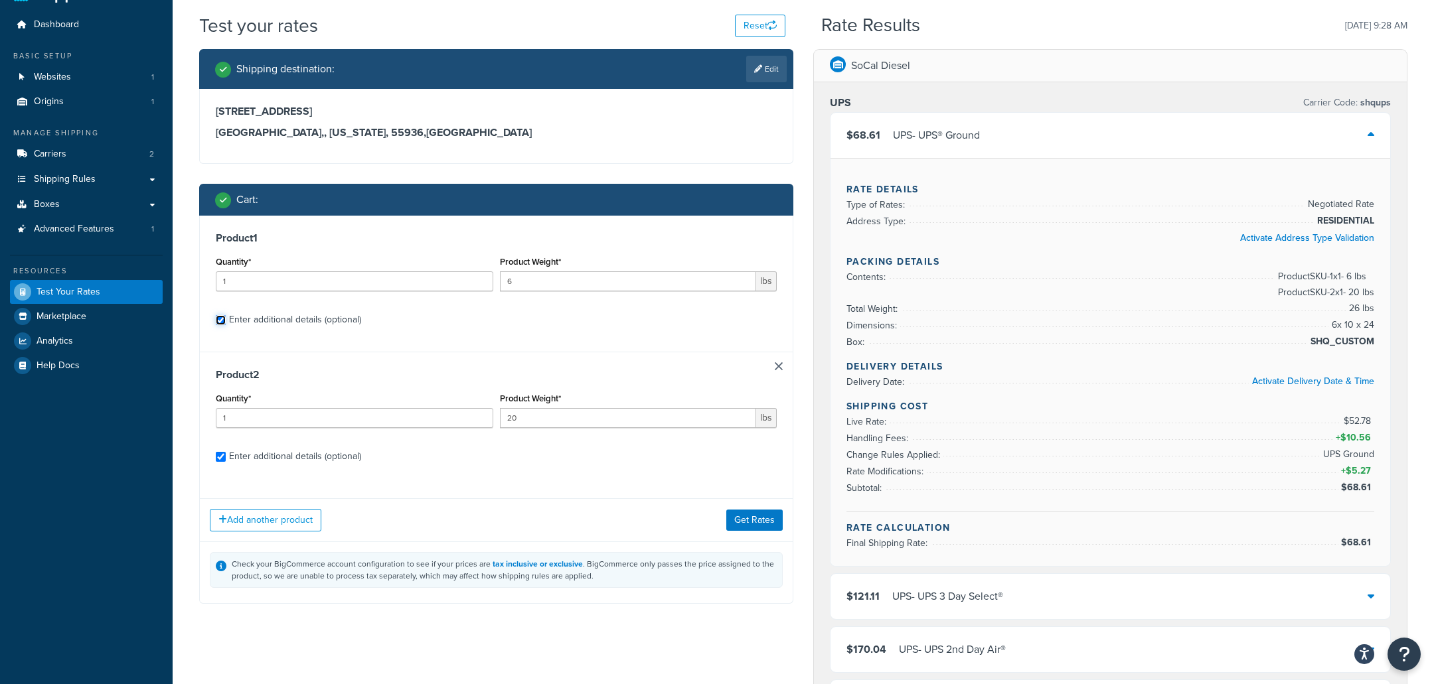
select select "2347"
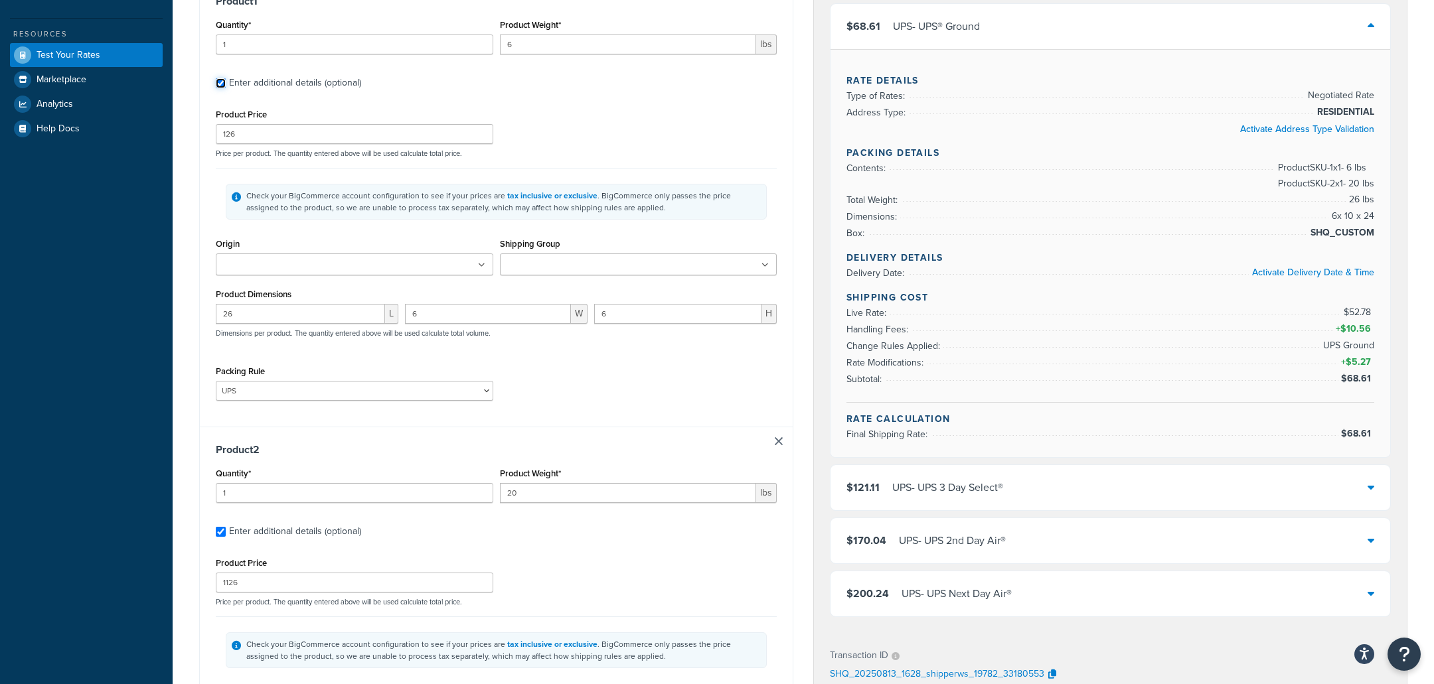
scroll to position [301, 0]
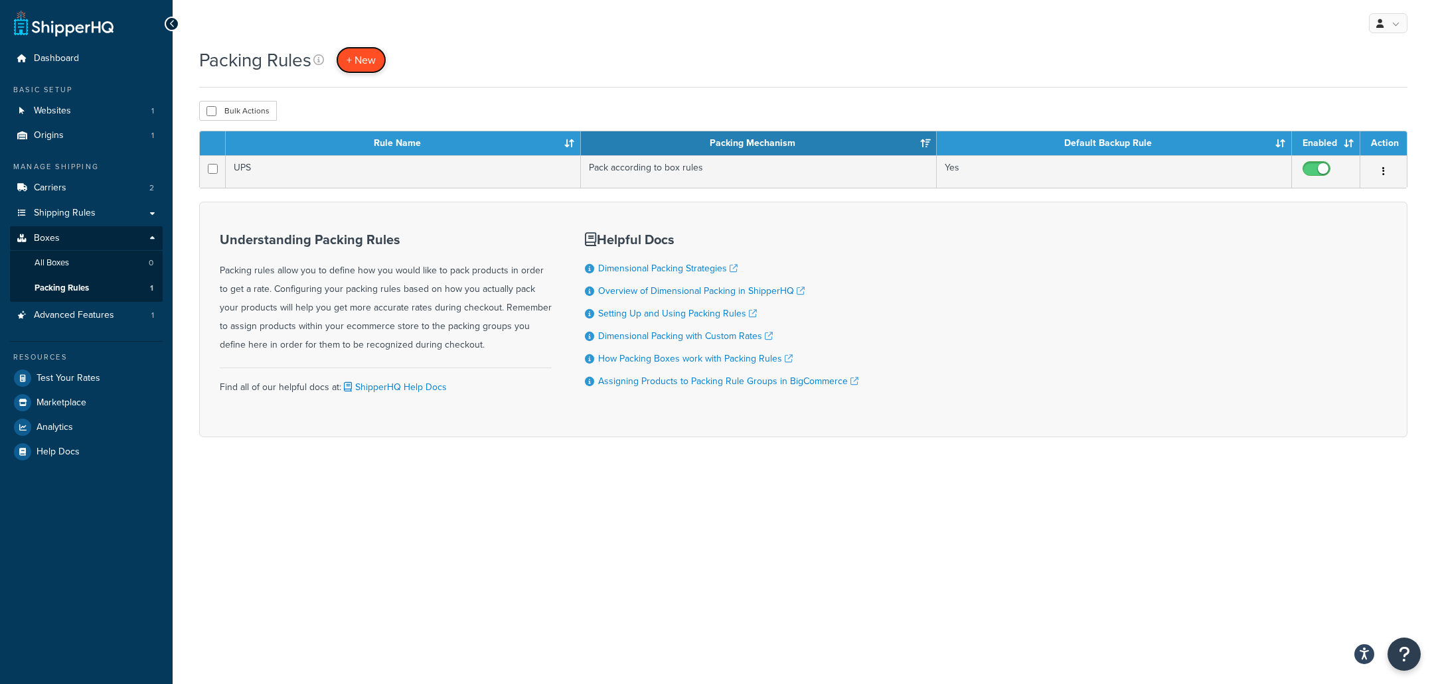
click at [372, 59] on span "+ New" at bounding box center [360, 59] width 29 height 15
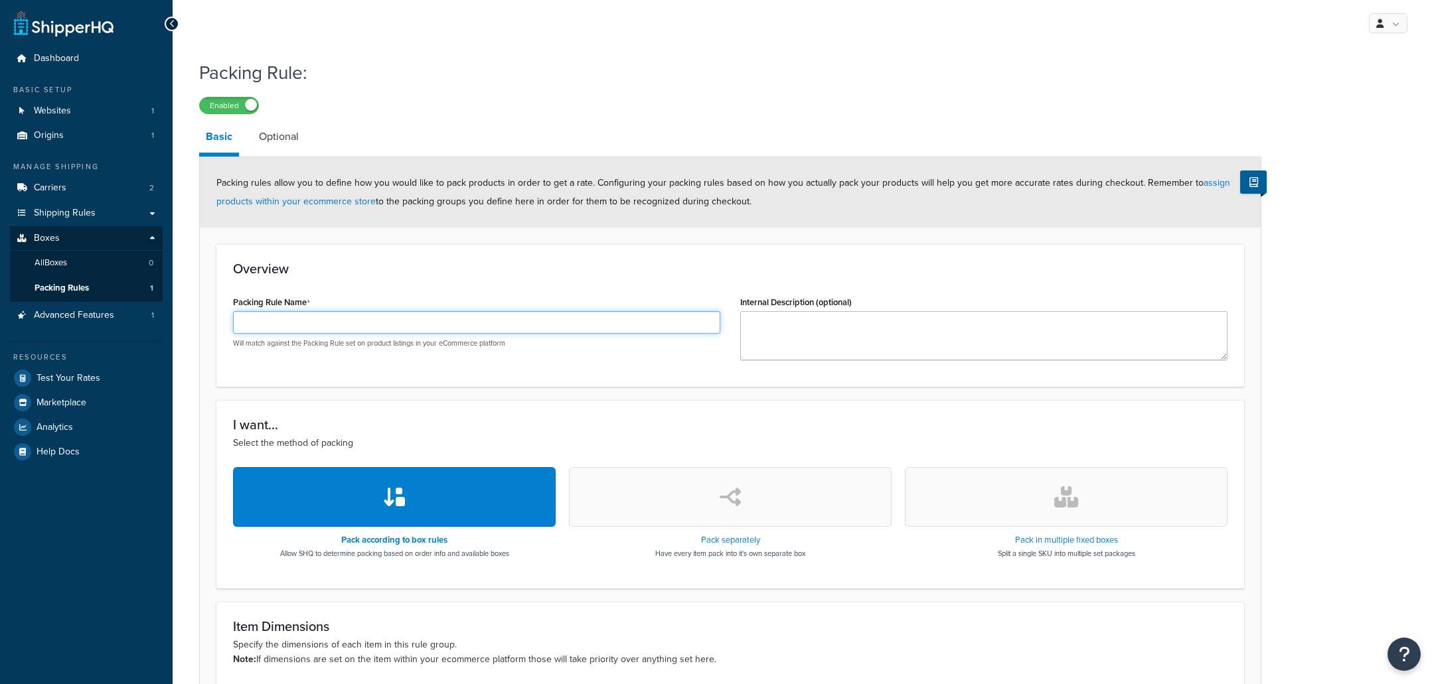
click at [460, 333] on input "Packing Rule Name" at bounding box center [476, 322] width 487 height 23
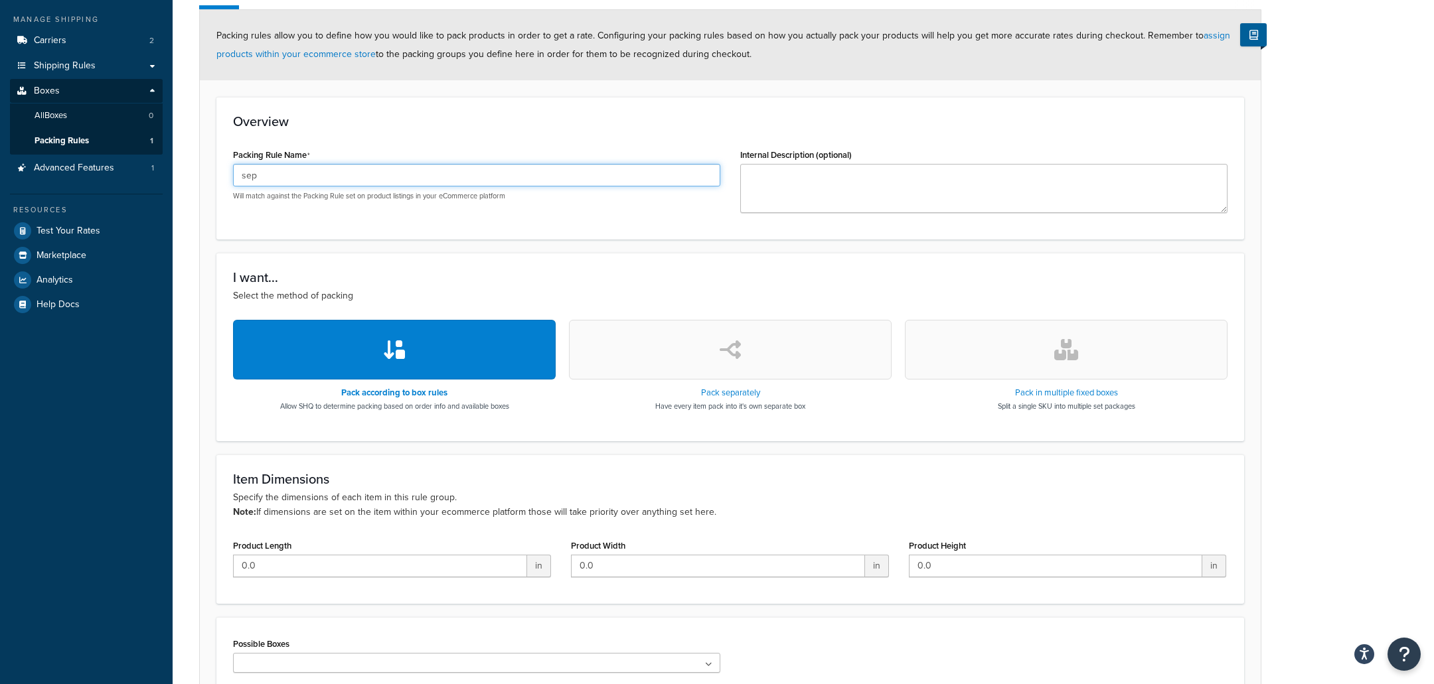
scroll to position [283, 0]
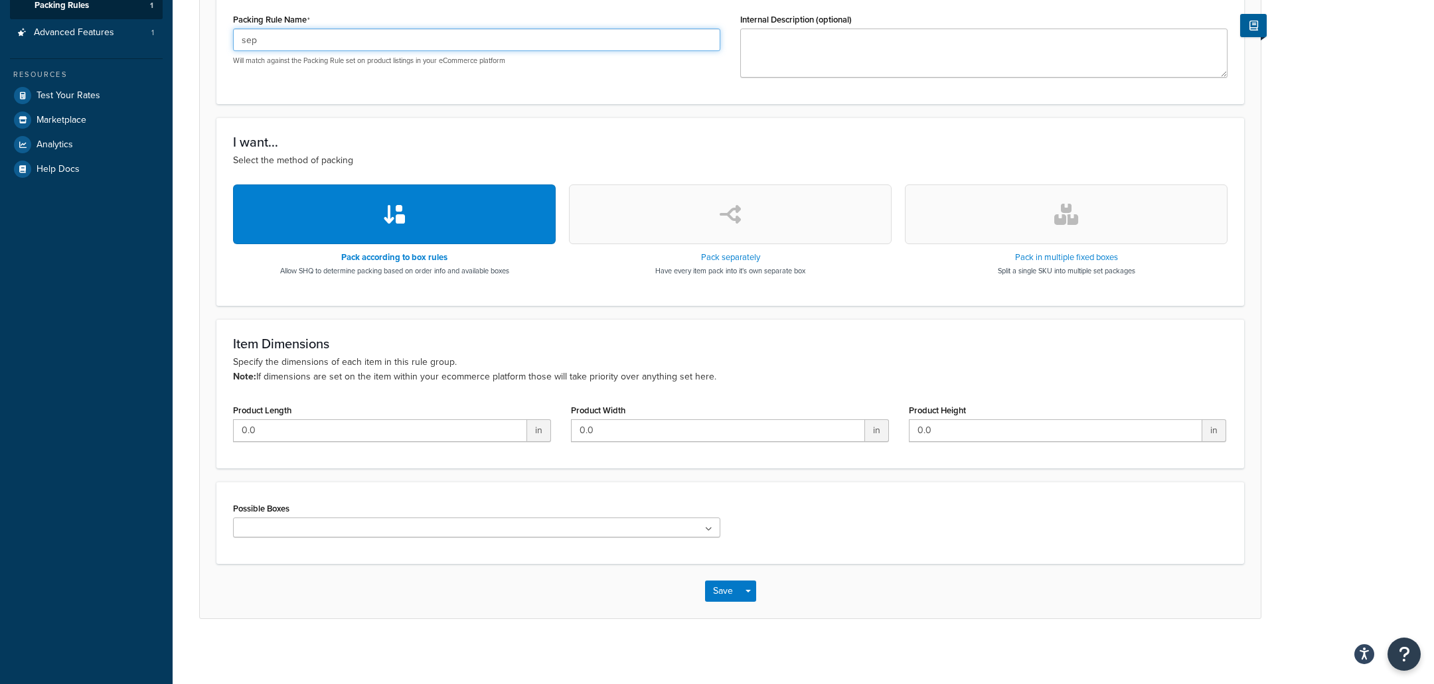
type input "sep"
click at [796, 222] on button "button" at bounding box center [730, 215] width 323 height 60
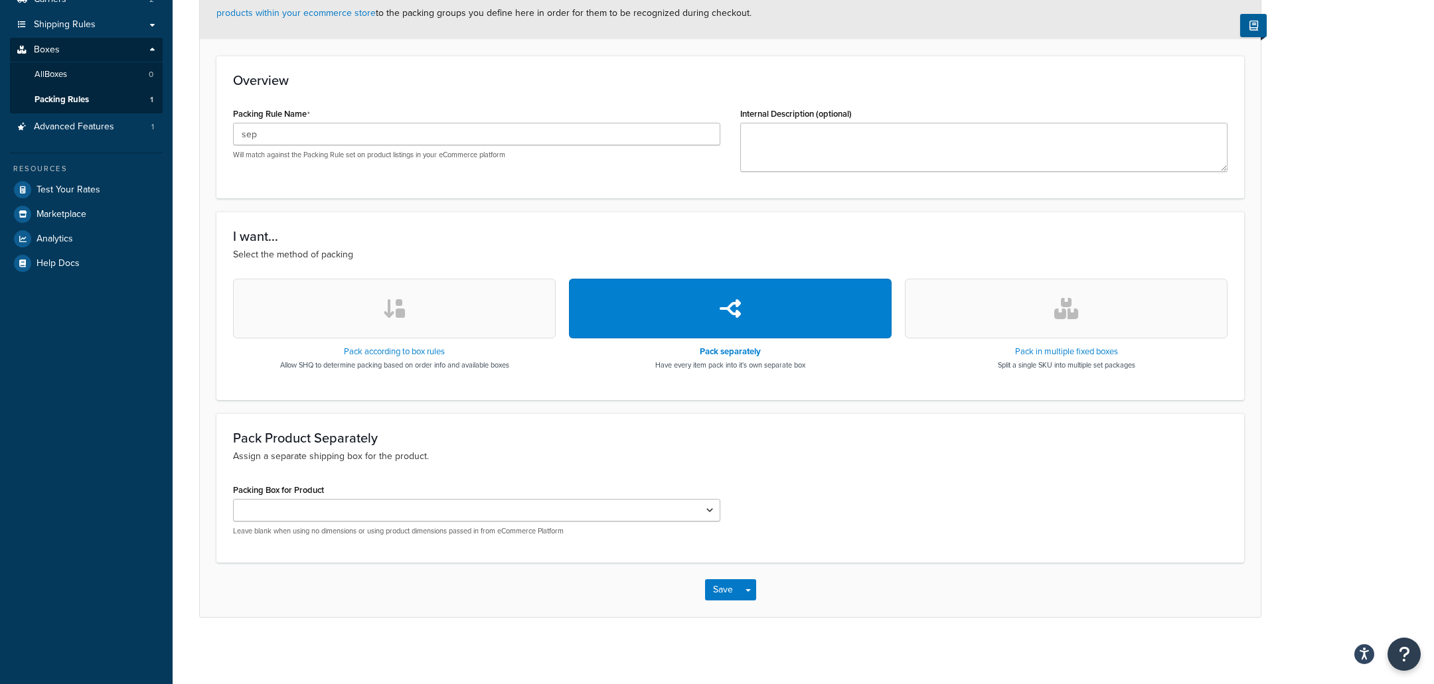
scroll to position [187, 0]
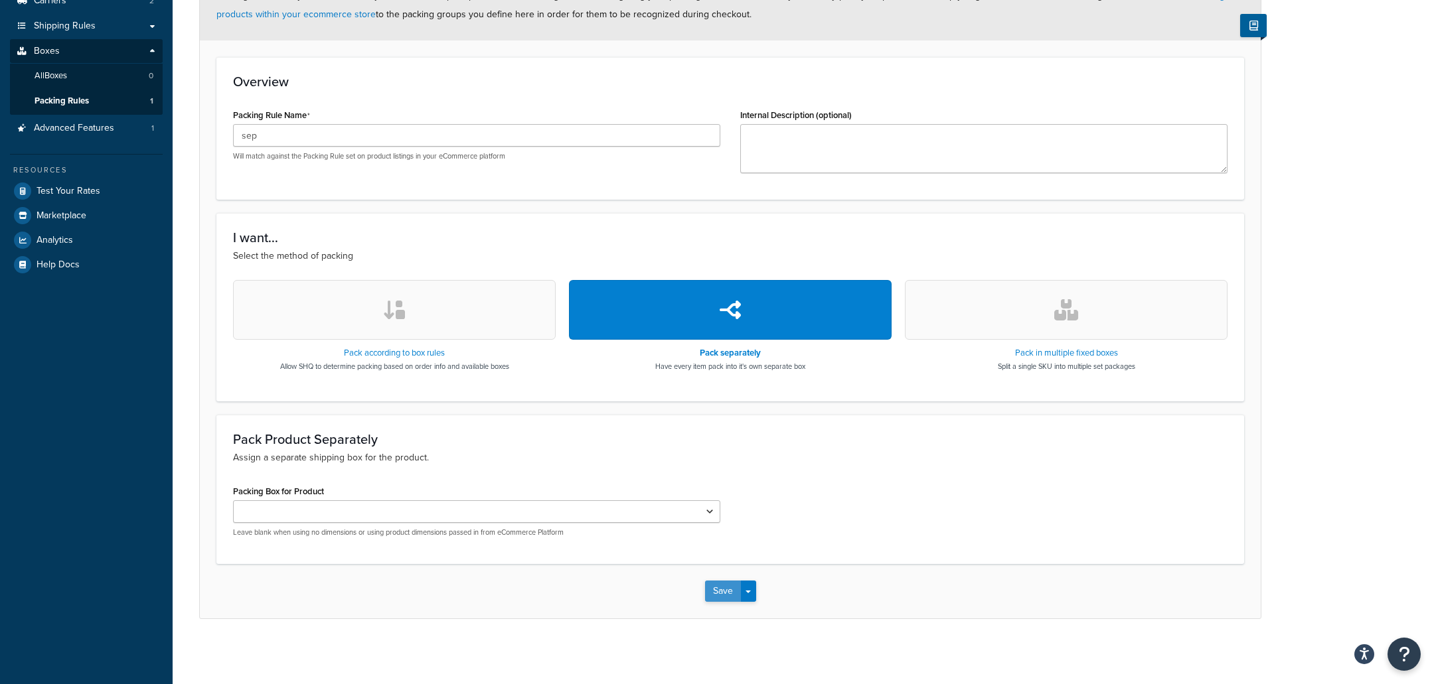
click at [724, 581] on button "Save" at bounding box center [723, 591] width 36 height 21
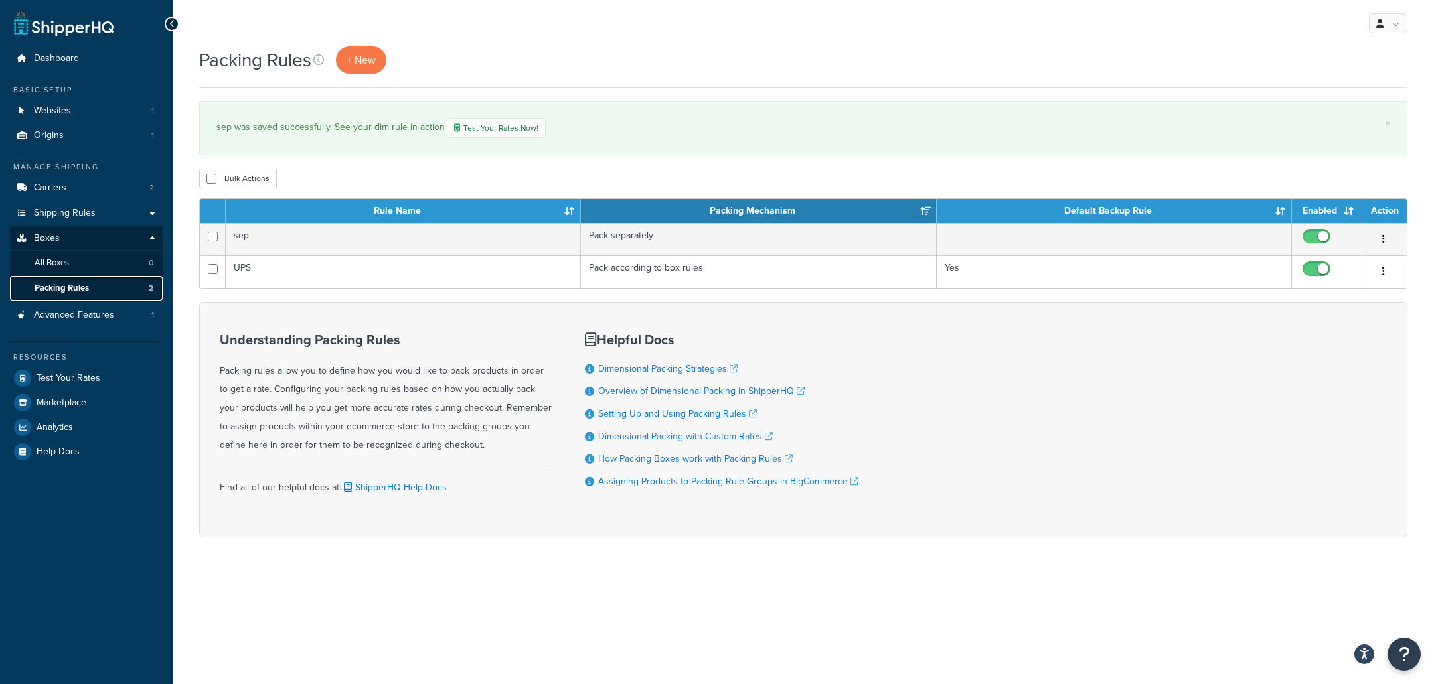
click at [106, 286] on link "Packing Rules 2" at bounding box center [86, 288] width 153 height 25
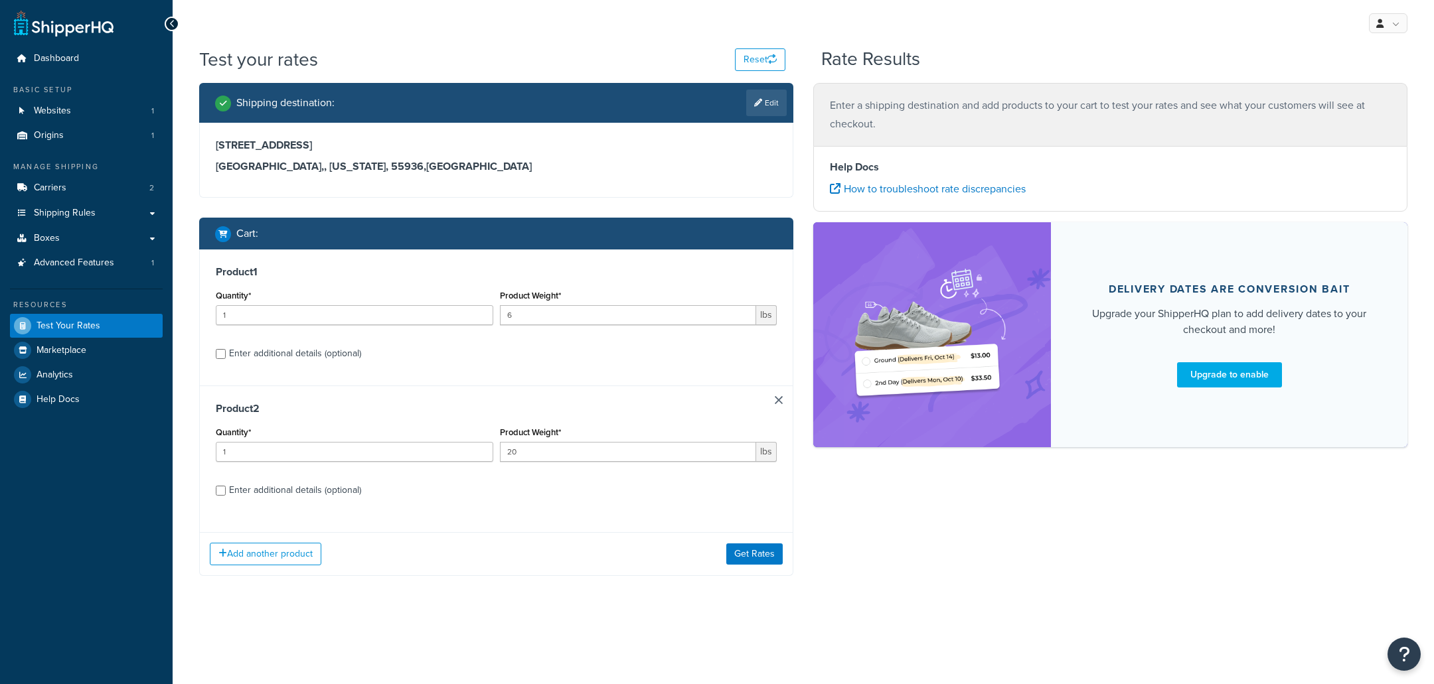
drag, startPoint x: 319, startPoint y: 356, endPoint x: 328, endPoint y: 356, distance: 9.3
click at [319, 356] on div "Enter additional details (optional)" at bounding box center [295, 353] width 132 height 19
click at [226, 356] on input "Enter additional details (optional)" at bounding box center [221, 354] width 10 height 10
checkbox input "true"
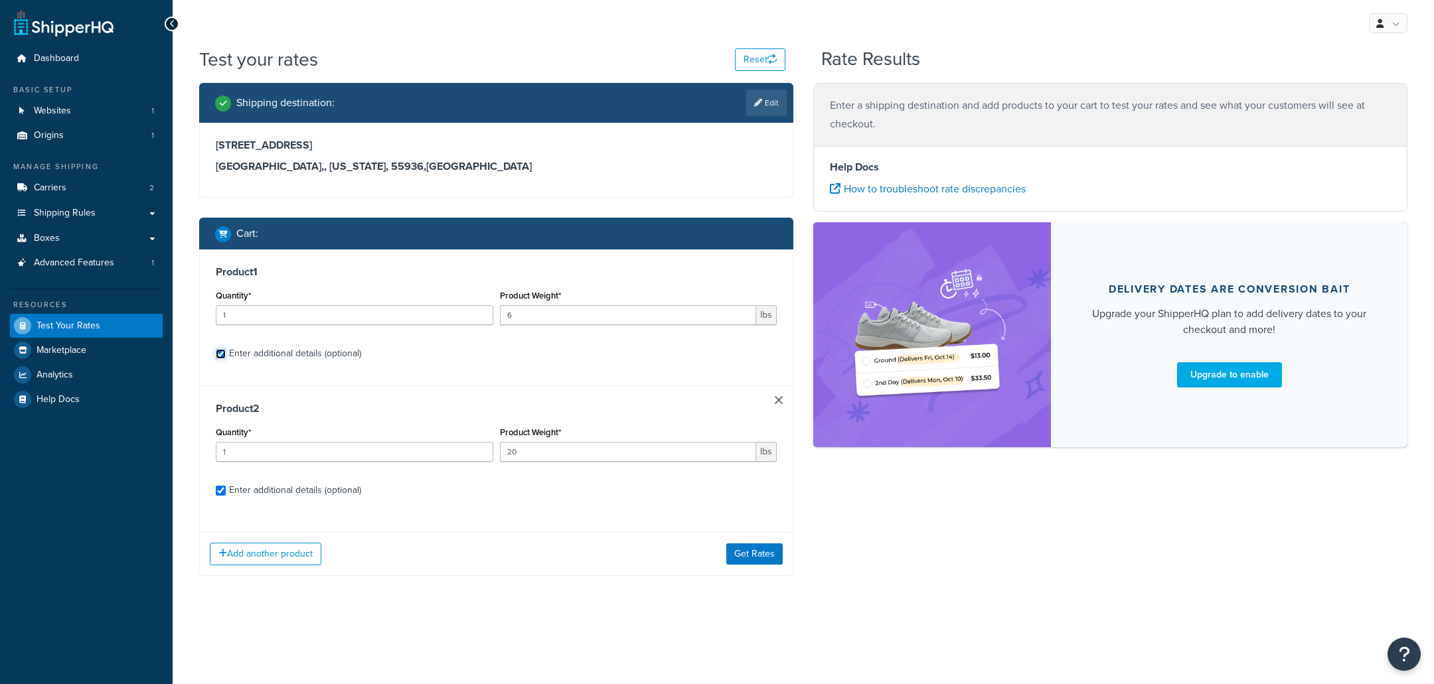
select select "2347"
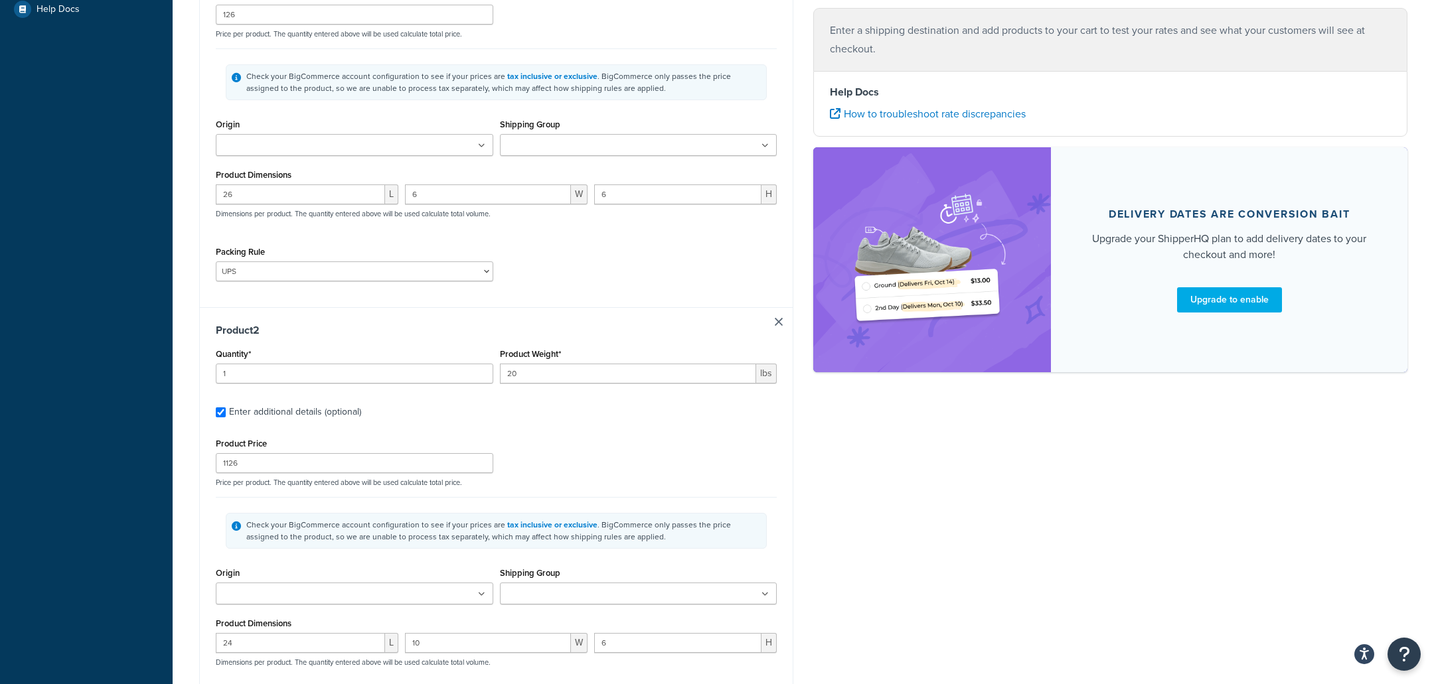
scroll to position [448, 0]
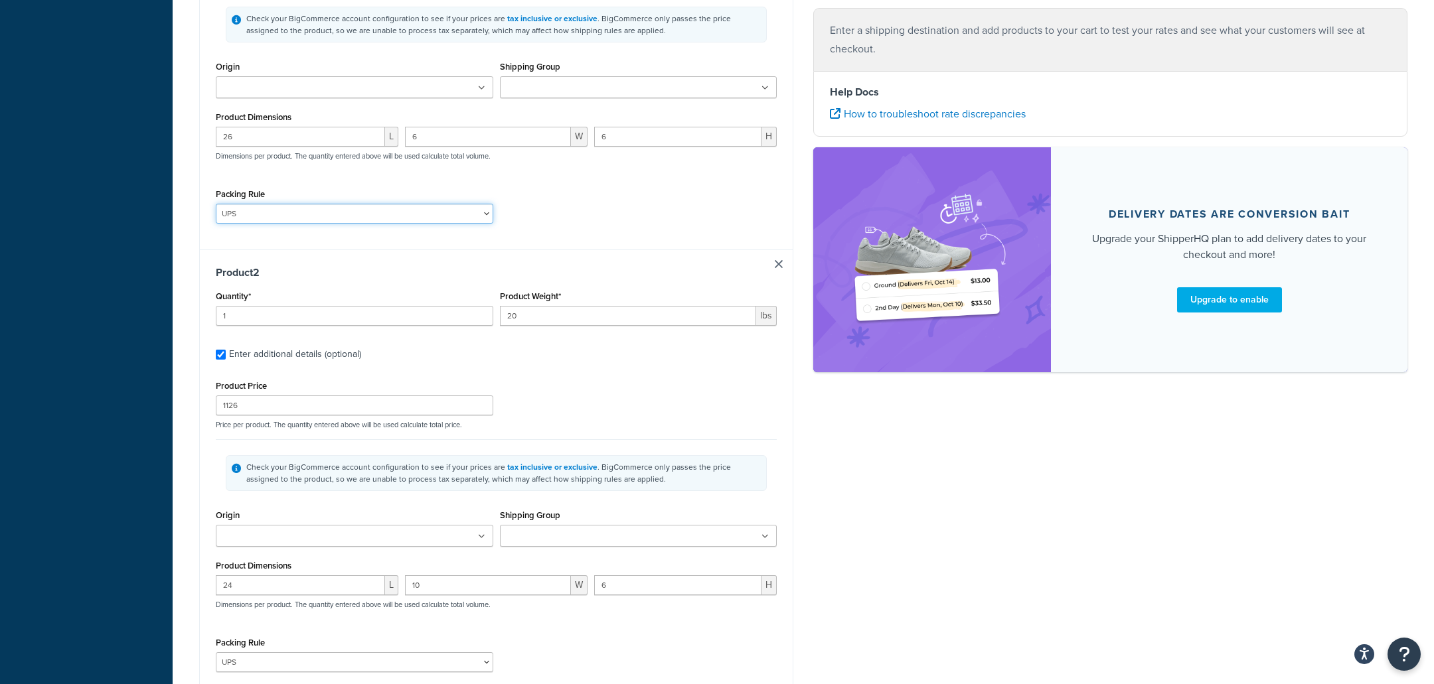
select select "86488"
click option "sep" at bounding box center [0, 0] width 0 height 0
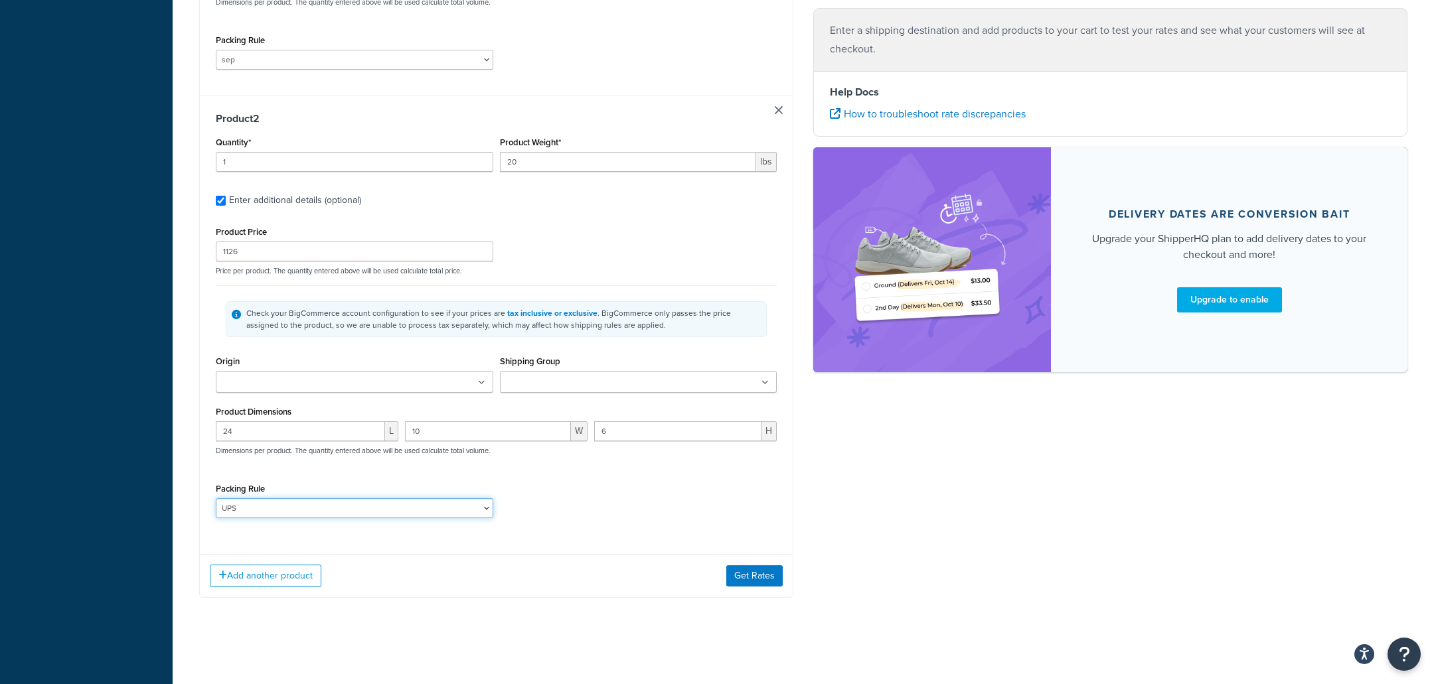
select select "86488"
click option "sep" at bounding box center [0, 0] width 0 height 0
click at [756, 578] on button "Get Rates" at bounding box center [754, 576] width 56 height 21
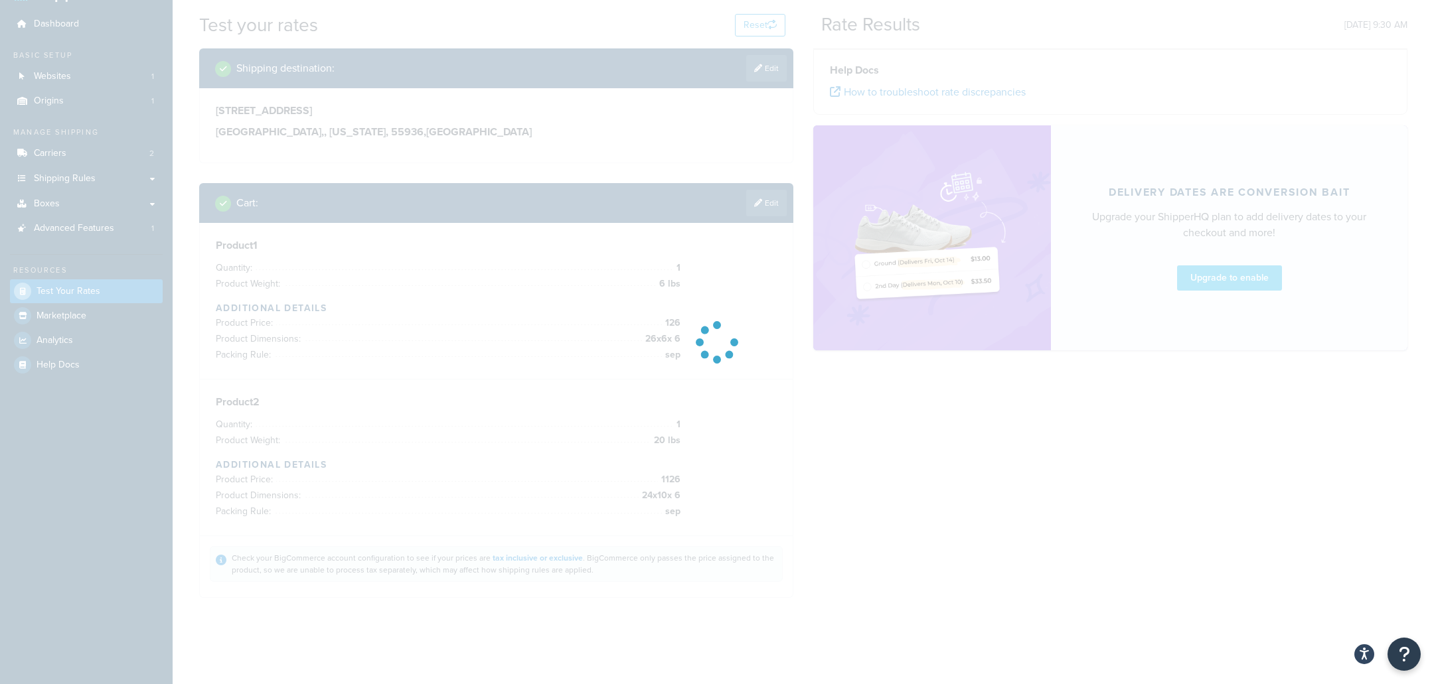
scroll to position [34, 0]
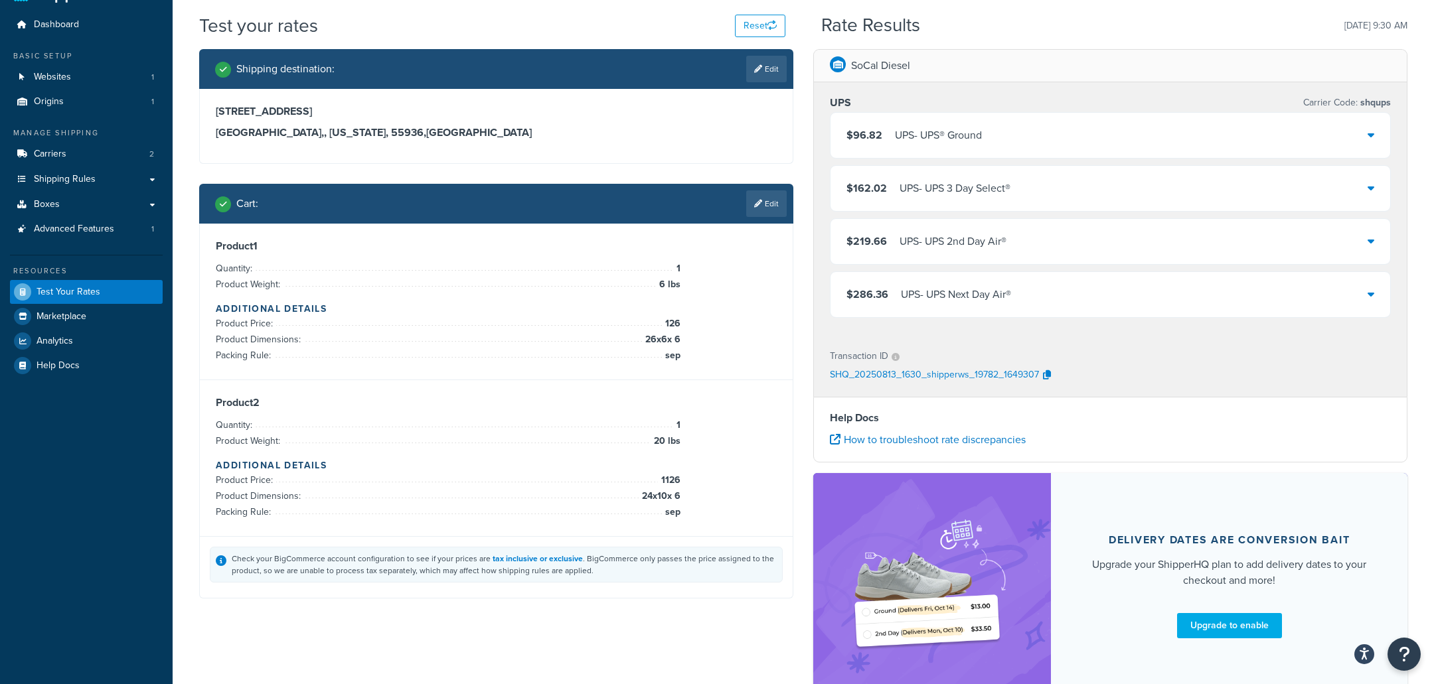
click at [907, 128] on div "UPS - UPS® Ground" at bounding box center [938, 135] width 87 height 19
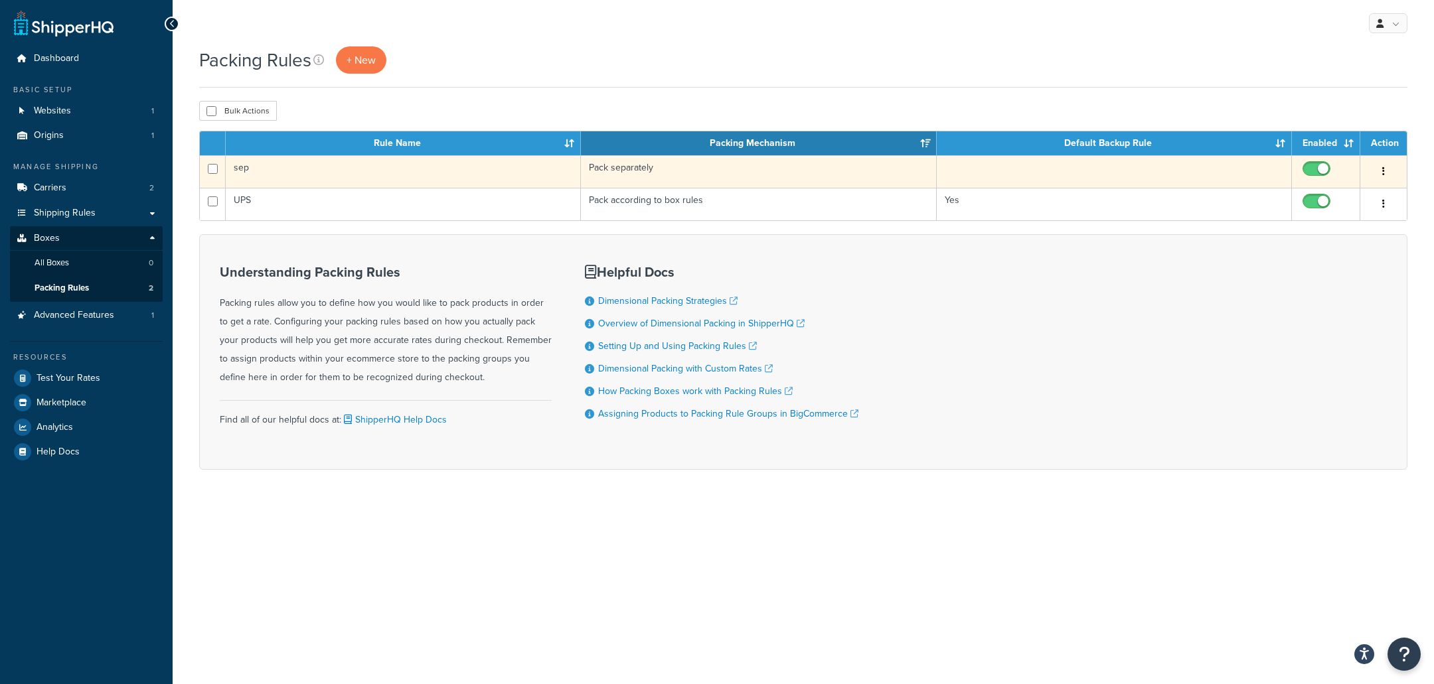
click at [1384, 167] on icon "button" at bounding box center [1383, 171] width 3 height 9
click at [1305, 256] on link "Delete" at bounding box center [1329, 252] width 105 height 27
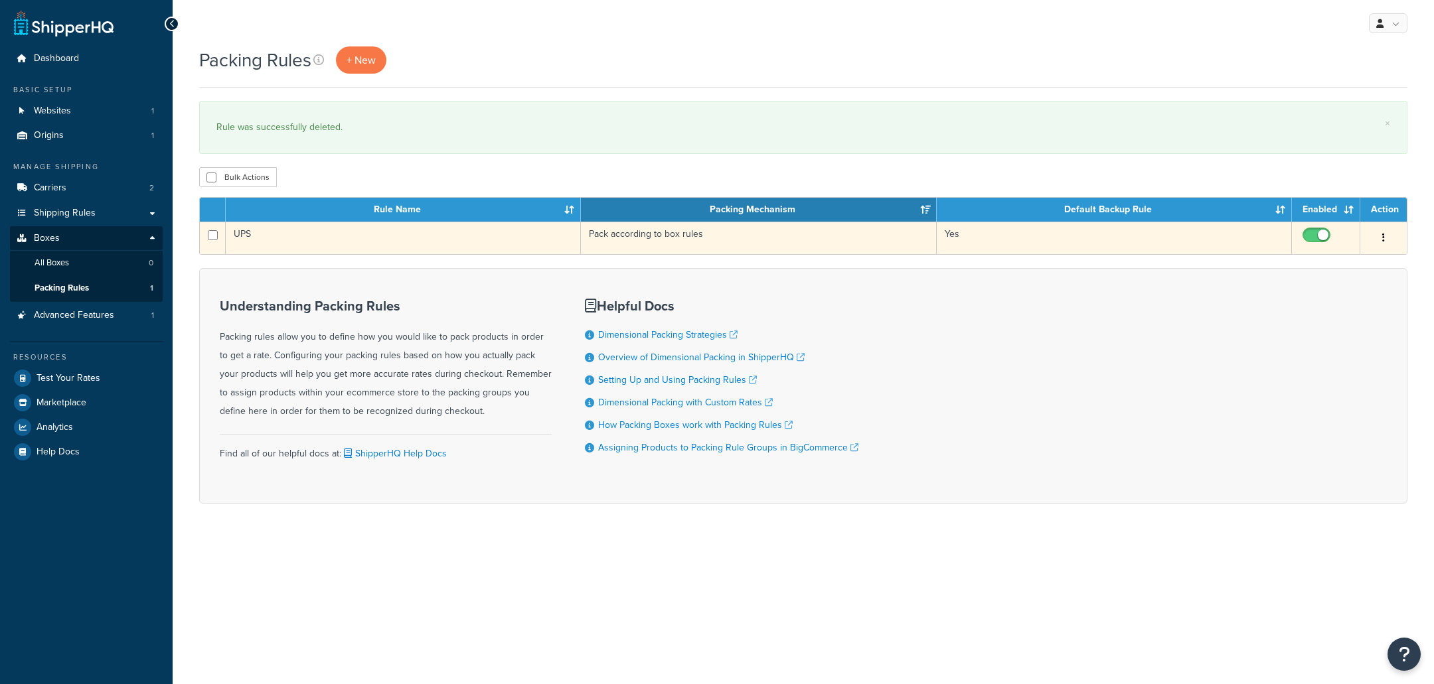
click at [452, 235] on td "UPS" at bounding box center [403, 238] width 355 height 33
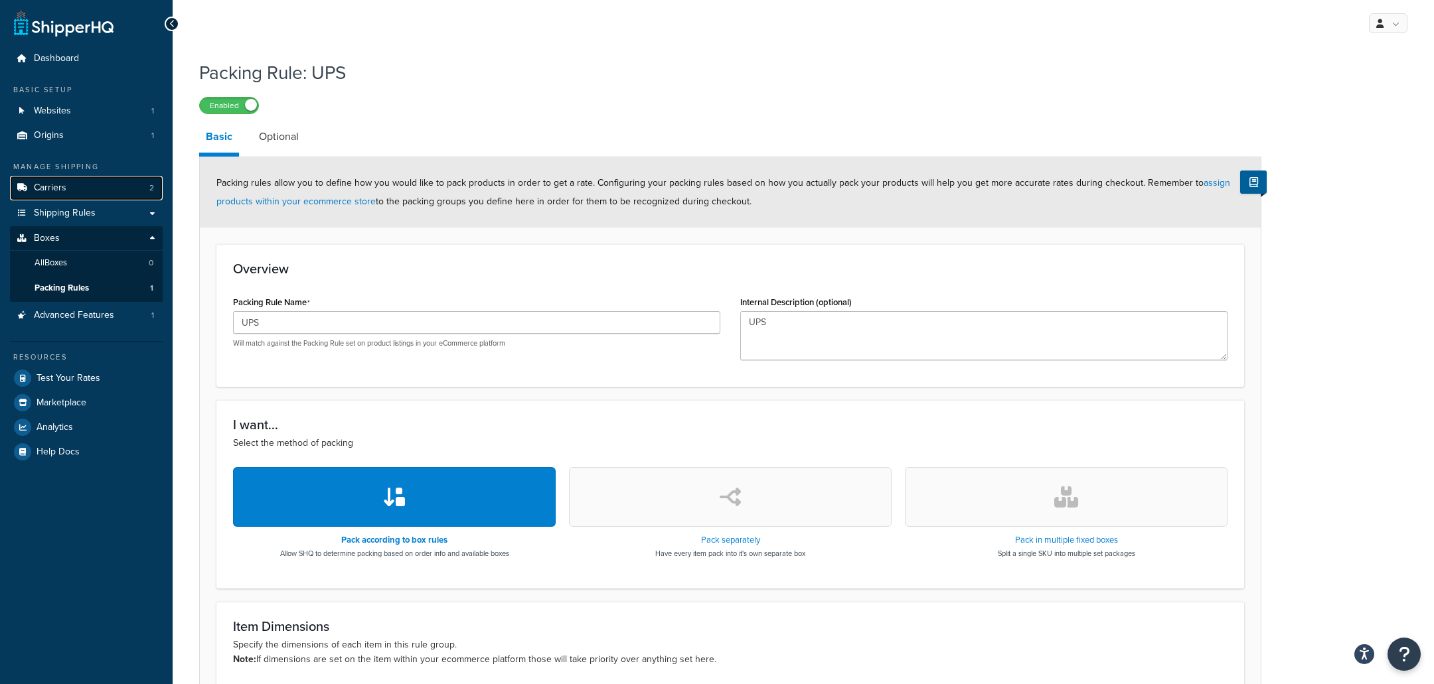
click at [72, 192] on link "Carriers 2" at bounding box center [86, 188] width 153 height 25
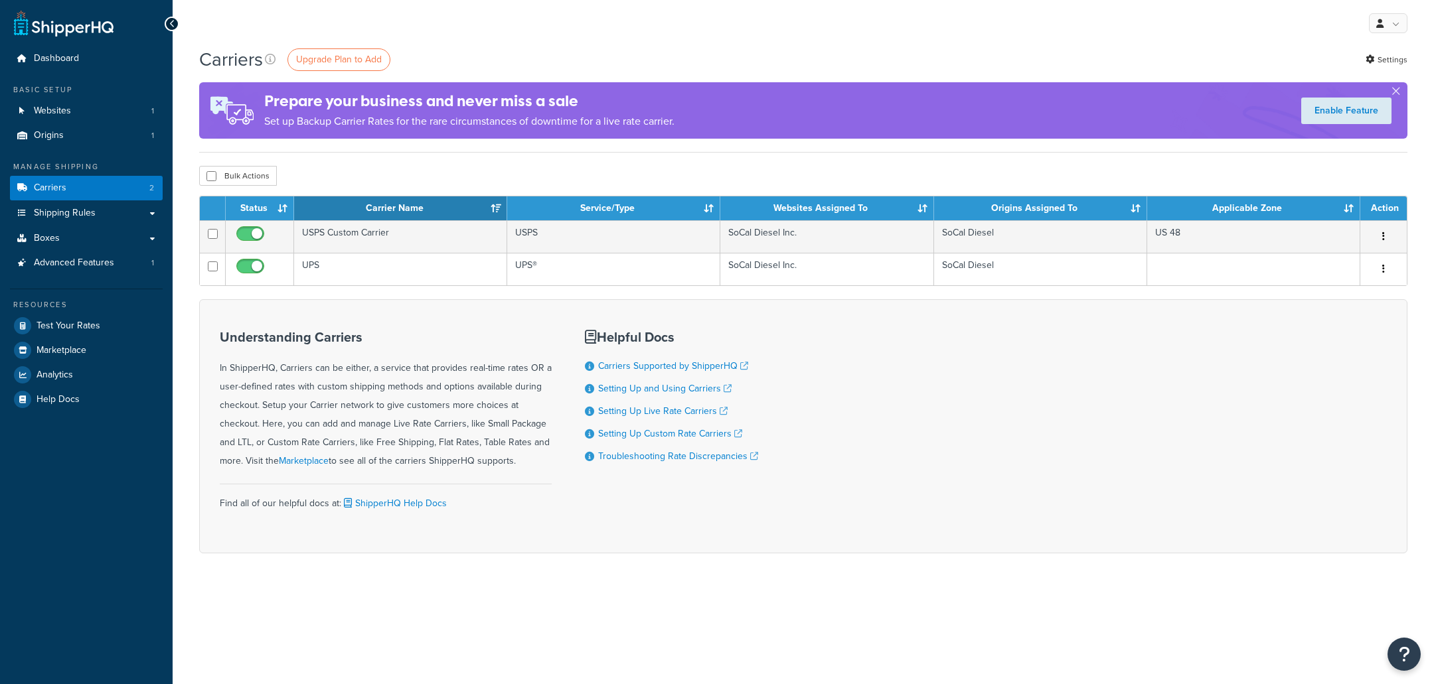
click at [437, 264] on td "UPS" at bounding box center [400, 269] width 213 height 33
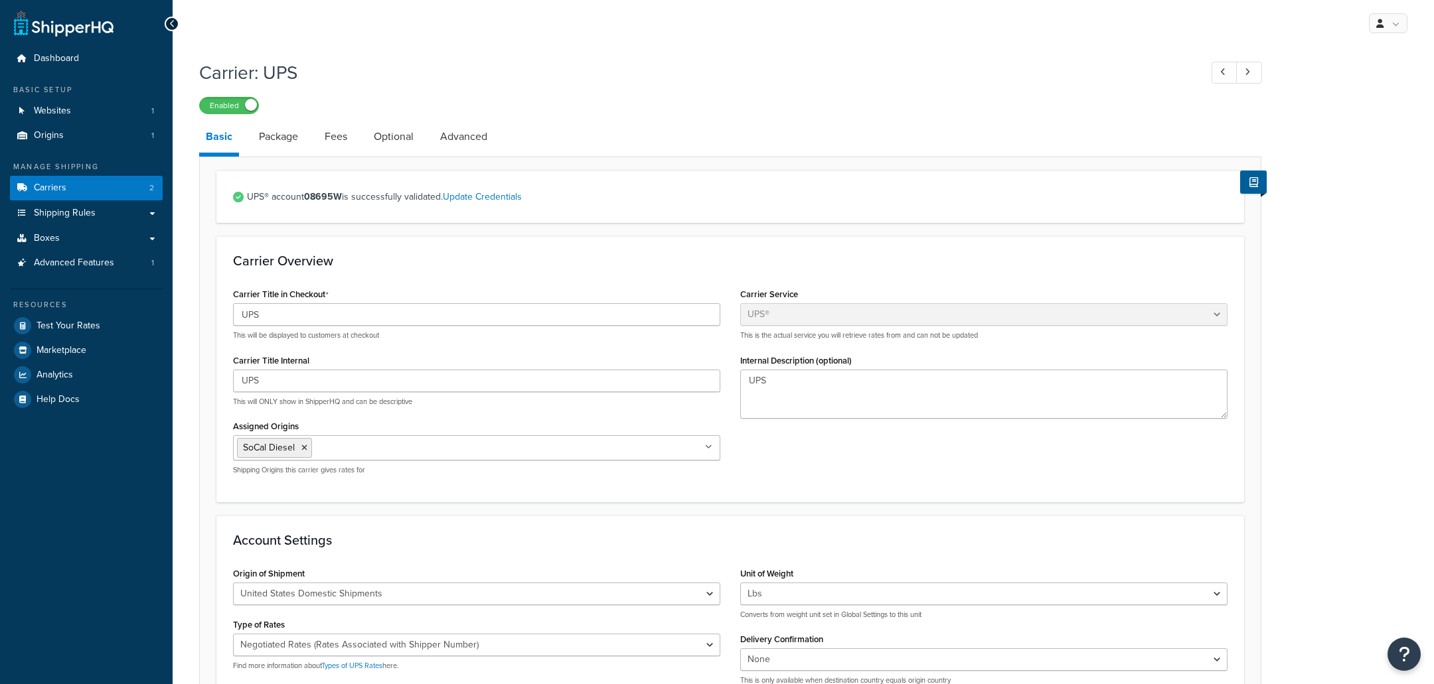
click at [292, 133] on link "Package" at bounding box center [278, 137] width 52 height 32
